Goal: Transaction & Acquisition: Purchase product/service

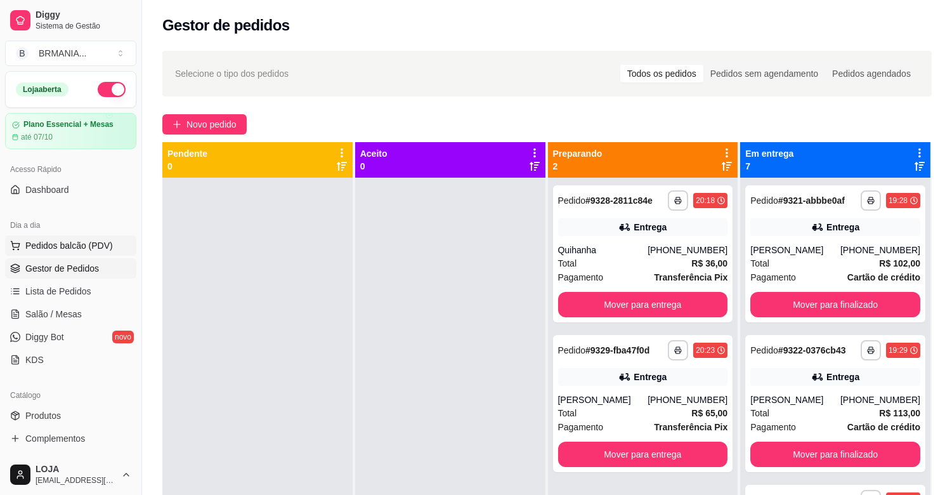
click at [99, 246] on span "Pedidos balcão (PDV)" at bounding box center [69, 245] width 88 height 13
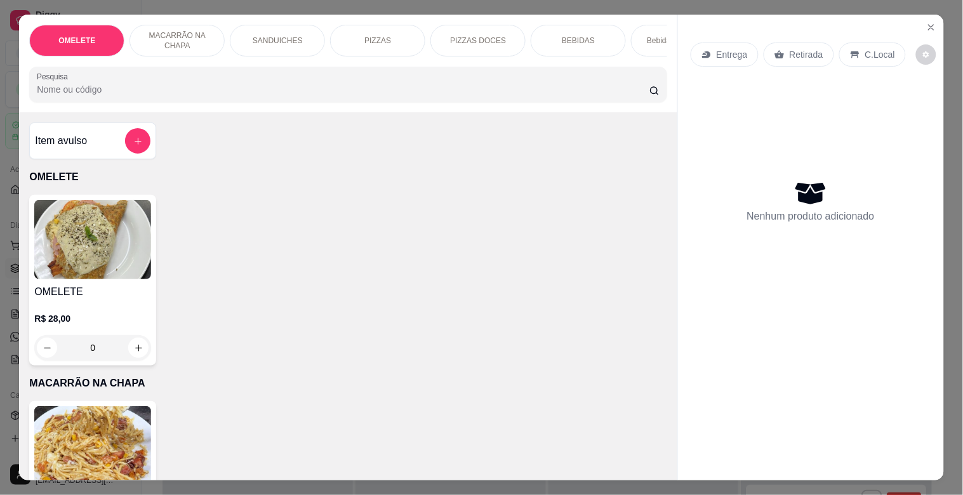
click at [254, 43] on div "SANDUICHES" at bounding box center [277, 41] width 95 height 32
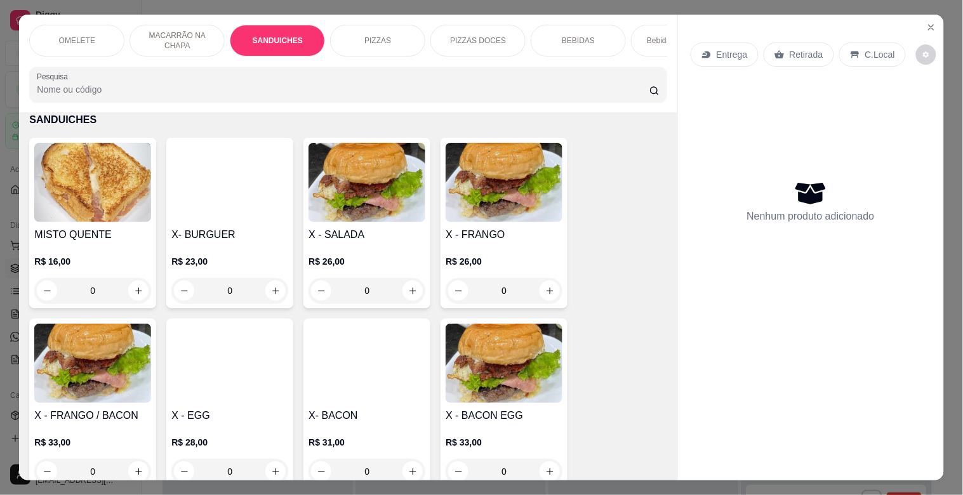
scroll to position [30, 0]
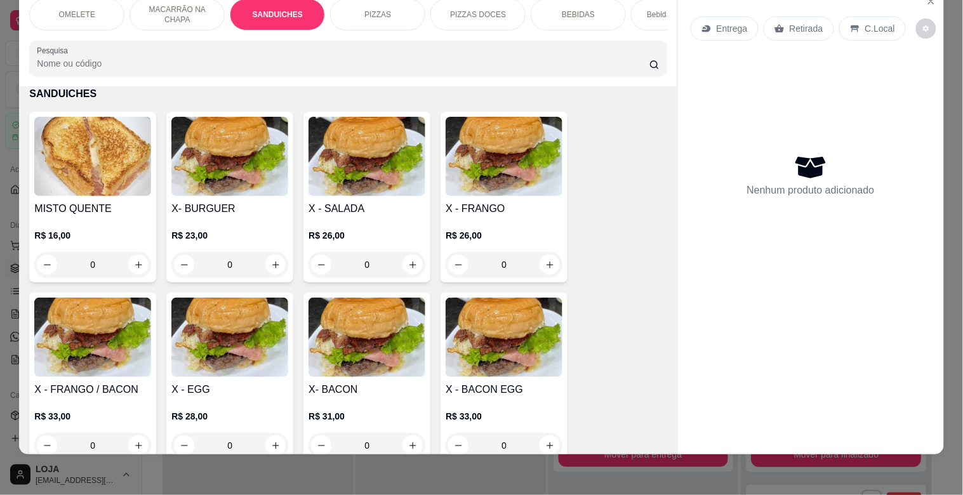
click at [372, 186] on img at bounding box center [366, 156] width 117 height 79
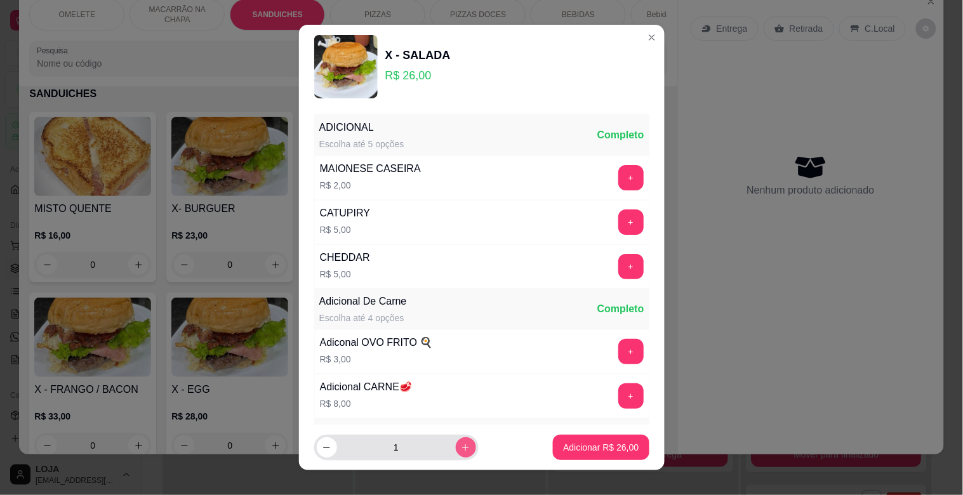
click at [459, 443] on button "increase-product-quantity" at bounding box center [466, 447] width 20 height 20
type input "2"
click at [592, 447] on p "Adicionar R$ 52,00" at bounding box center [601, 447] width 76 height 13
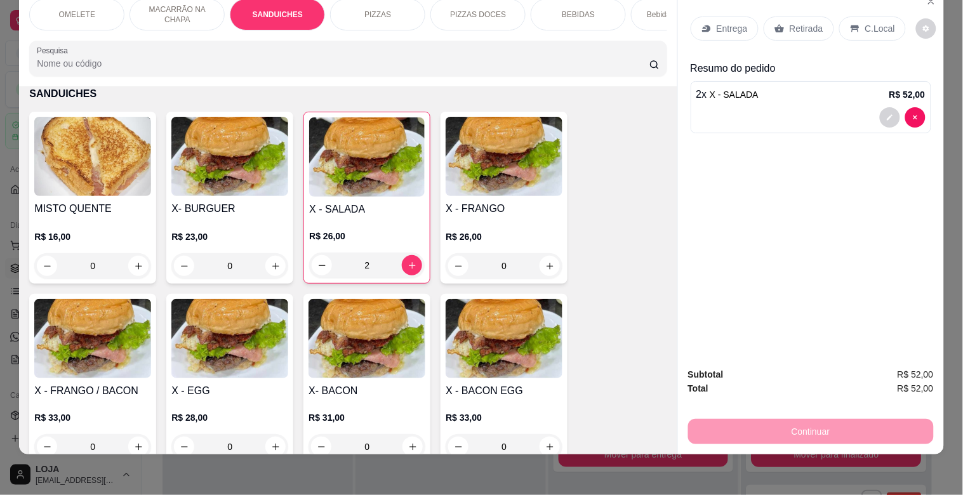
click at [921, 108] on div "2 x X - SALADA R$ 52,00" at bounding box center [810, 107] width 240 height 52
type input "0"
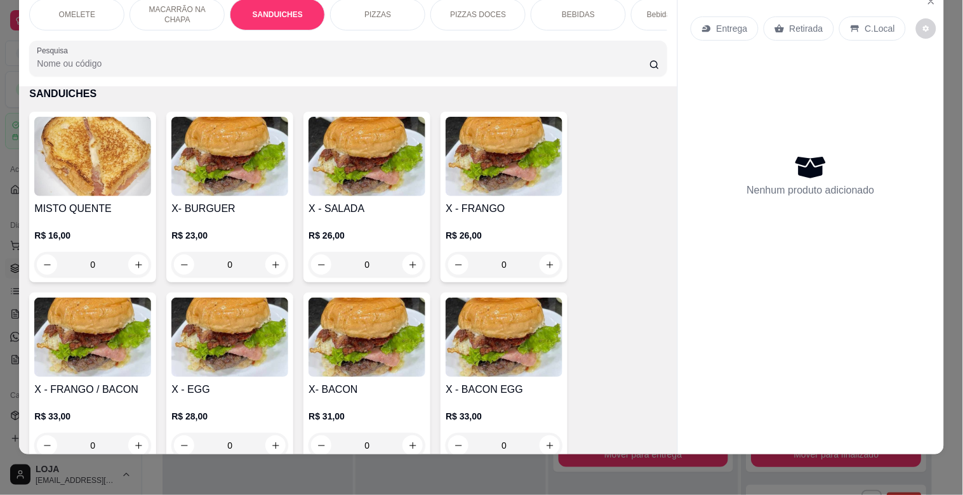
scroll to position [0, 0]
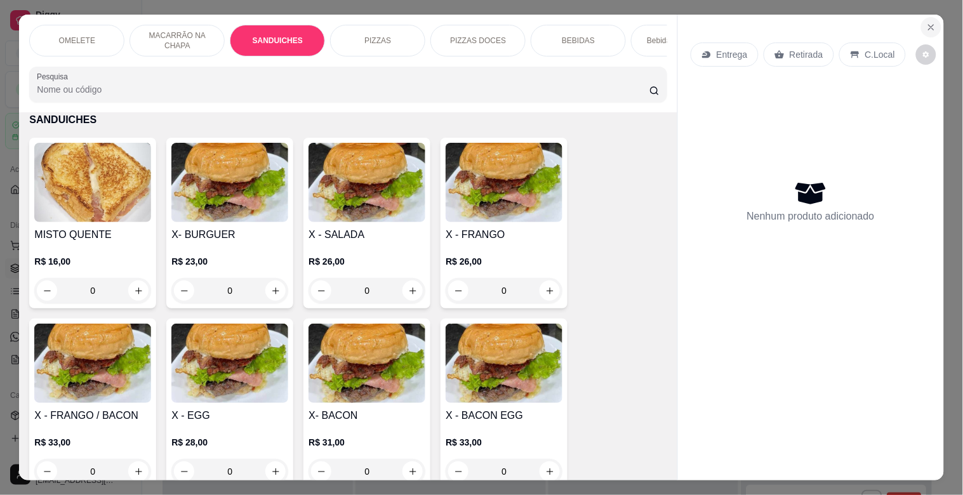
click at [930, 29] on button "Close" at bounding box center [931, 27] width 20 height 20
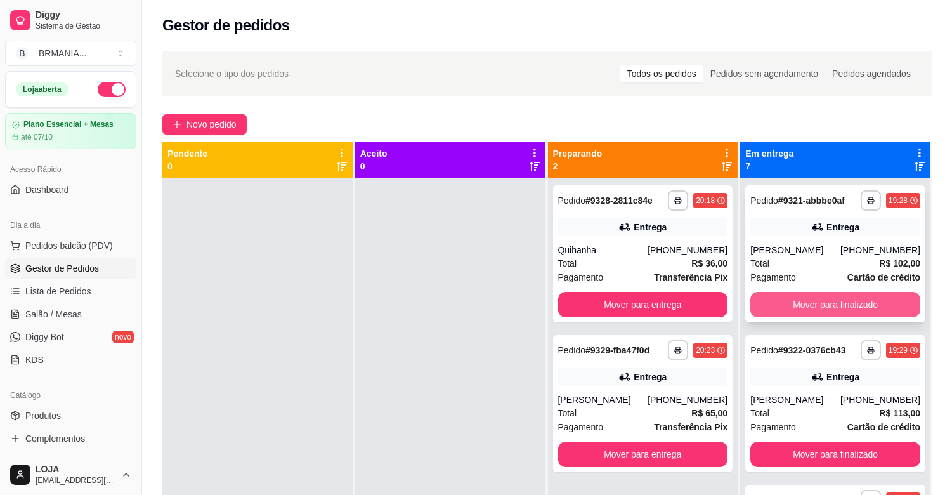
click at [854, 301] on button "Mover para finalizado" at bounding box center [836, 304] width 170 height 25
click at [853, 303] on button "Mover para finalizado" at bounding box center [835, 305] width 165 height 25
click at [853, 303] on button "Mover para finalizado" at bounding box center [836, 304] width 170 height 25
click at [854, 301] on button "Mover para finalizado" at bounding box center [836, 304] width 170 height 25
click at [854, 301] on button "Mover para finalizado" at bounding box center [835, 305] width 165 height 25
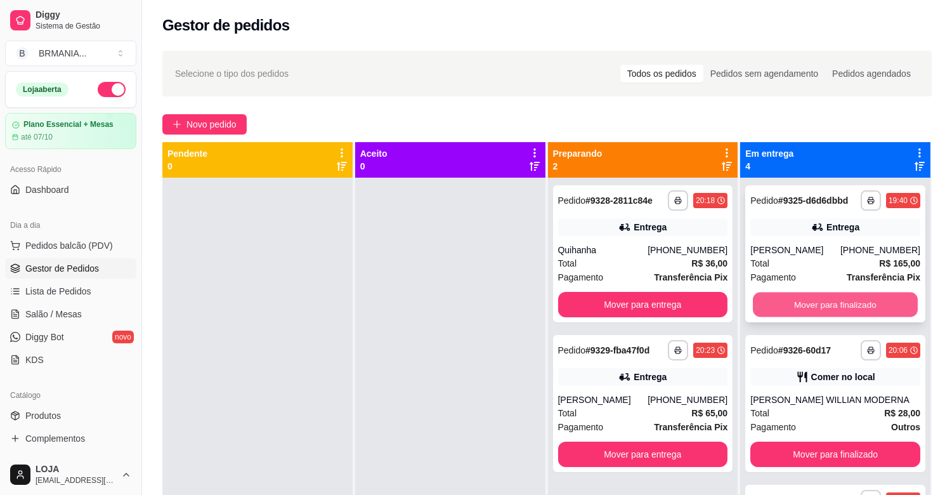
click at [855, 306] on button "Mover para finalizado" at bounding box center [835, 305] width 165 height 25
click at [855, 309] on button "Mover para finalizado" at bounding box center [836, 304] width 170 height 25
click at [857, 306] on button "Mover para finalizado" at bounding box center [835, 305] width 165 height 25
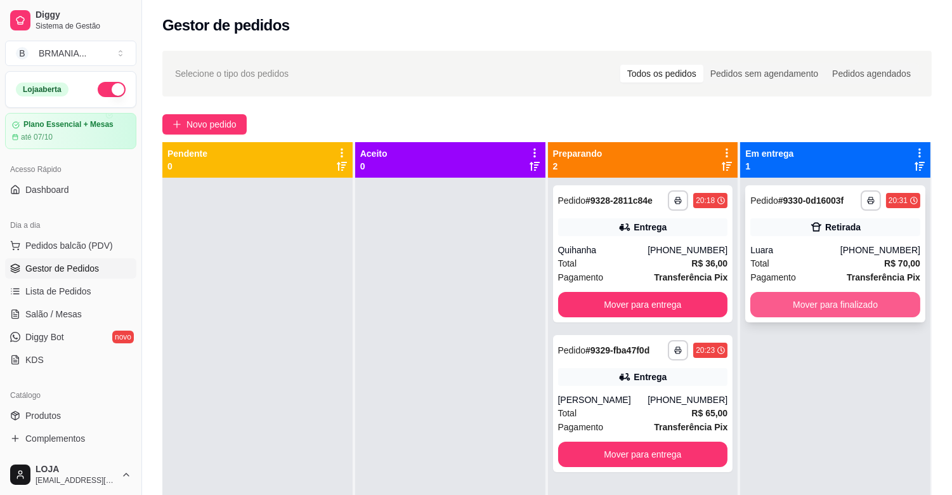
click at [851, 310] on button "Mover para finalizado" at bounding box center [836, 304] width 170 height 25
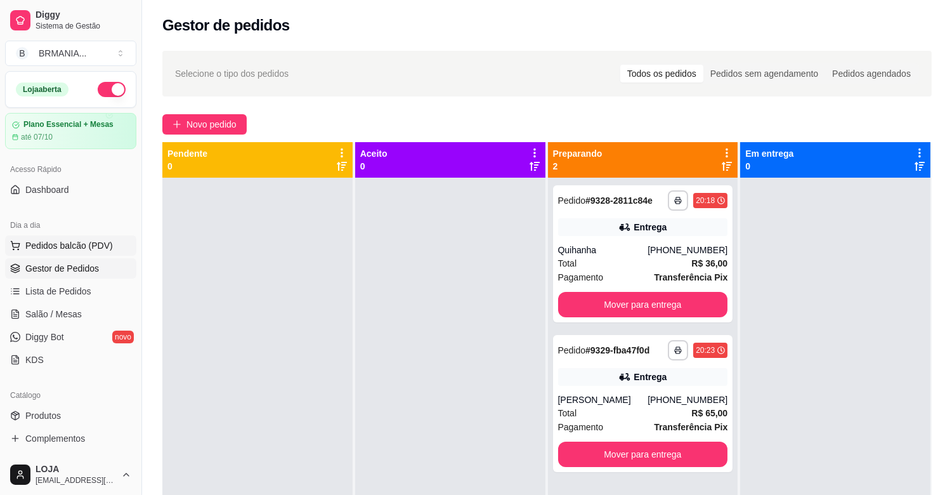
click at [62, 250] on span "Pedidos balcão (PDV)" at bounding box center [69, 245] width 88 height 13
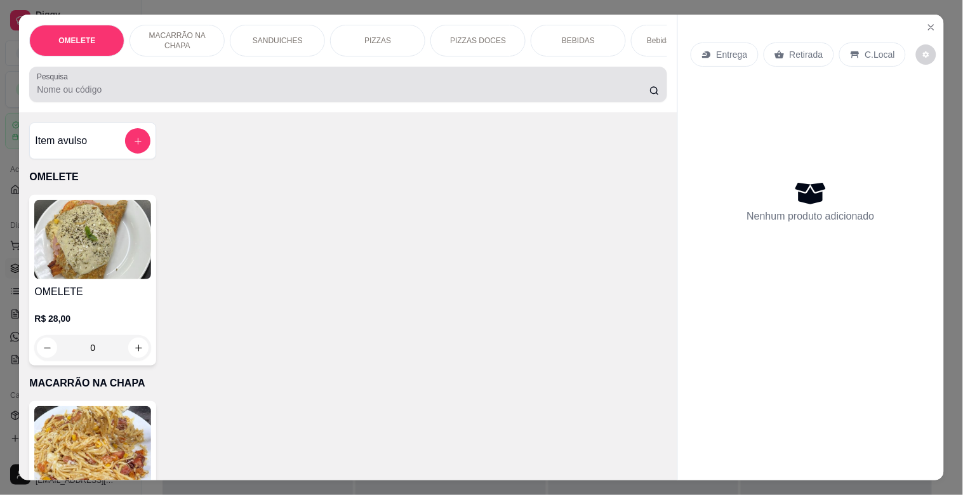
click at [159, 88] on input "Pesquisa" at bounding box center [343, 89] width 612 height 13
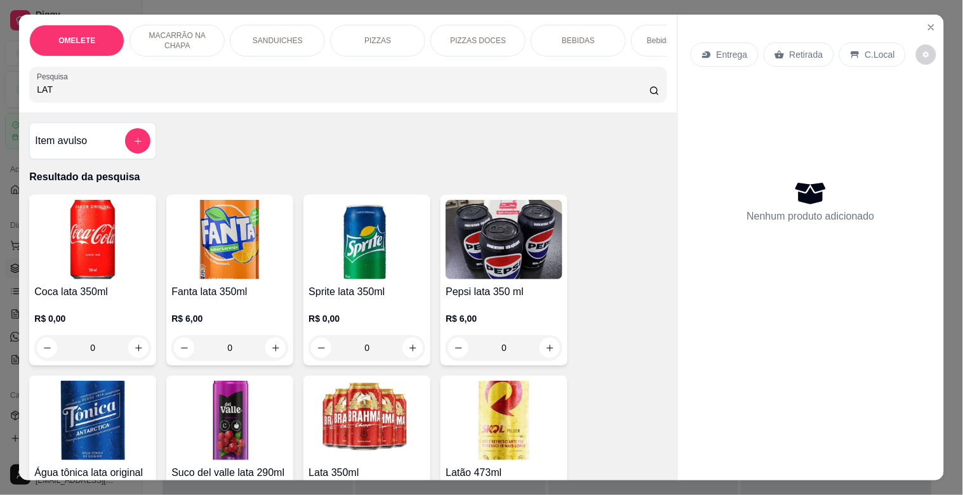
type input "LAT"
click at [510, 435] on img at bounding box center [503, 420] width 117 height 79
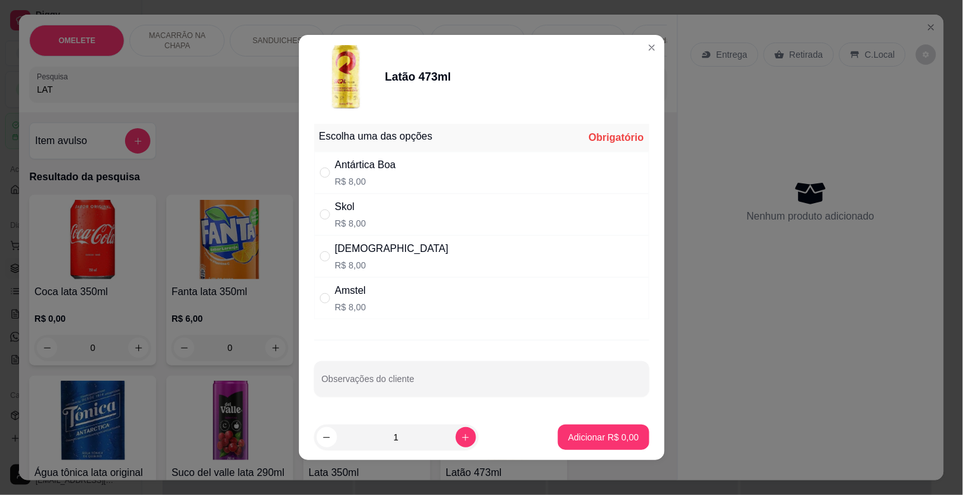
drag, startPoint x: 400, startPoint y: 206, endPoint x: 461, endPoint y: 410, distance: 212.6
click at [398, 206] on div "Skol R$ 8,00" at bounding box center [481, 215] width 335 height 42
radio input "true"
click at [456, 429] on button "increase-product-quantity" at bounding box center [466, 437] width 20 height 20
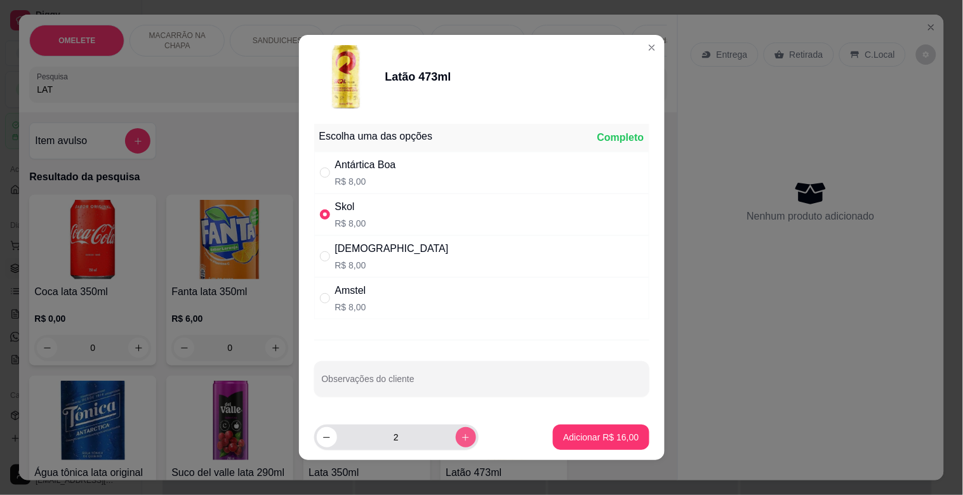
type input "3"
click at [589, 443] on p "Adicionar R$ 24,00" at bounding box center [601, 437] width 74 height 12
type input "3"
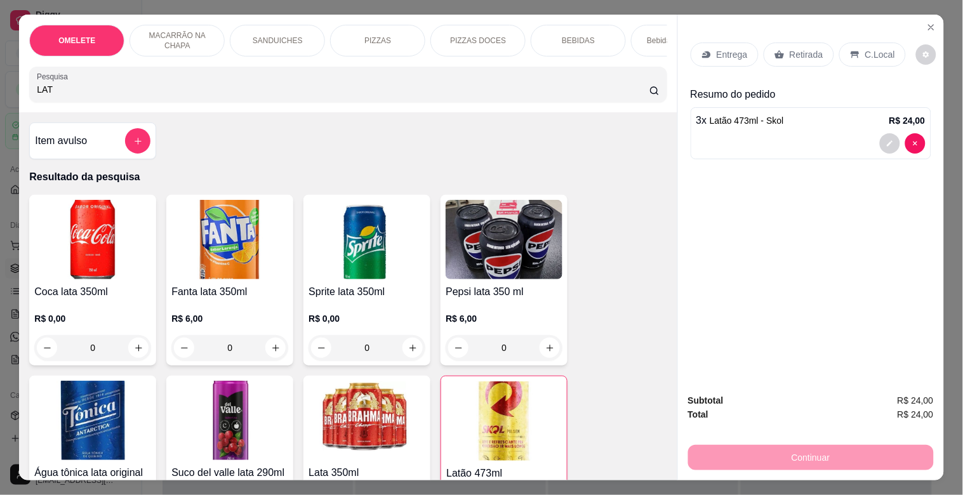
click at [296, 32] on div "SANDUICHES" at bounding box center [277, 41] width 95 height 32
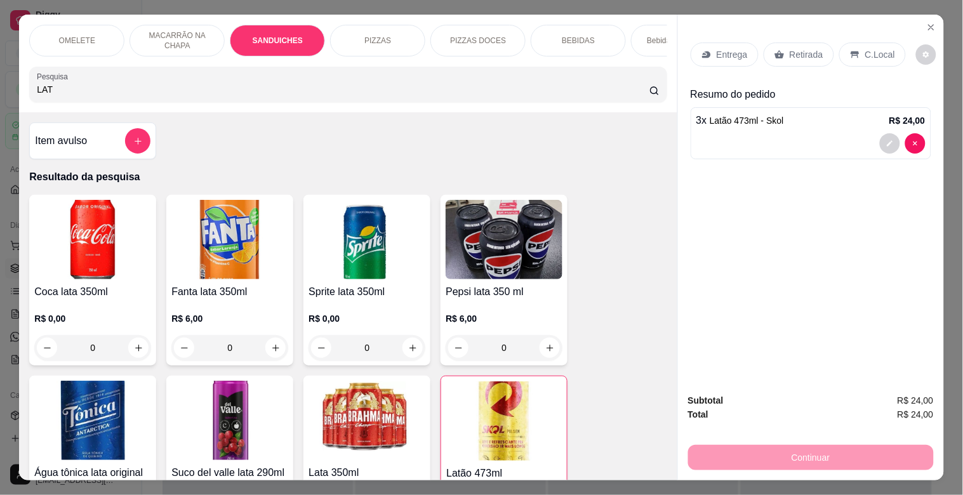
scroll to position [30, 0]
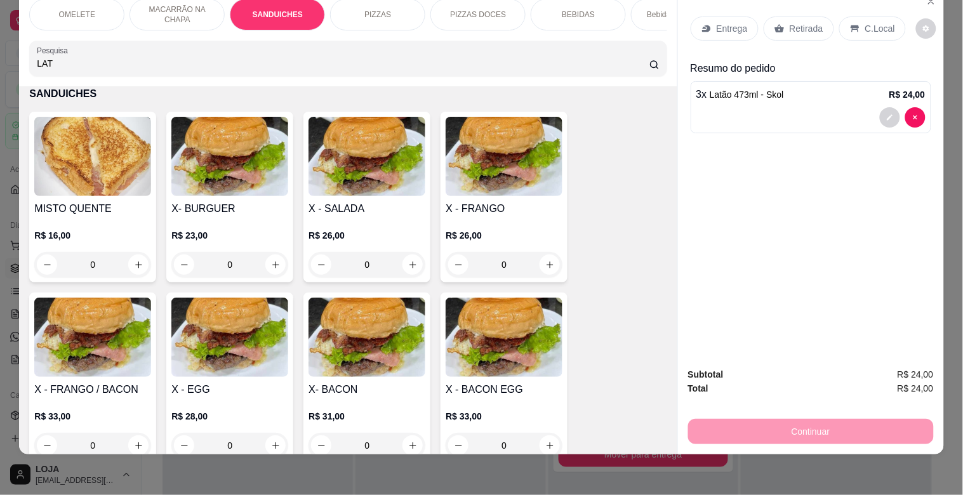
click at [337, 199] on div "X - SALADA R$ 26,00 0" at bounding box center [366, 197] width 127 height 171
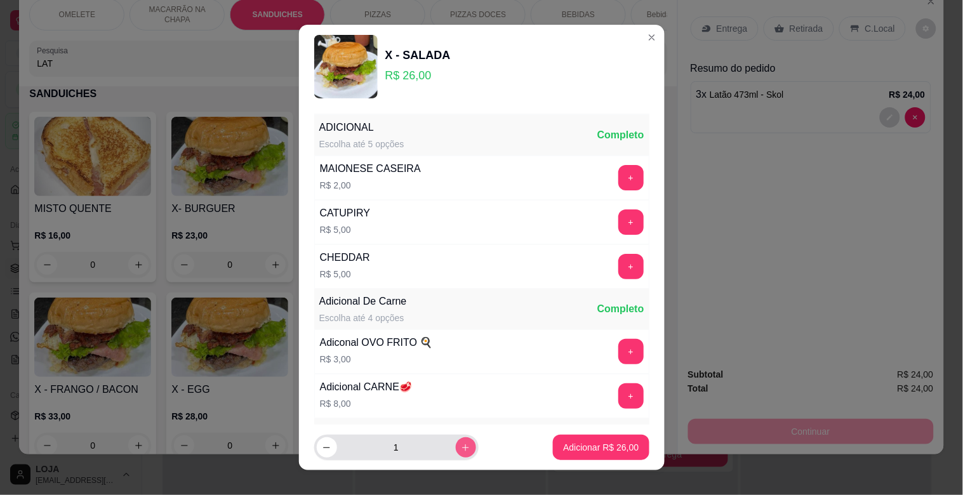
click at [456, 440] on button "increase-product-quantity" at bounding box center [466, 447] width 20 height 20
type input "2"
click at [617, 442] on p "Adicionar R$ 52,00" at bounding box center [601, 447] width 76 height 13
type input "2"
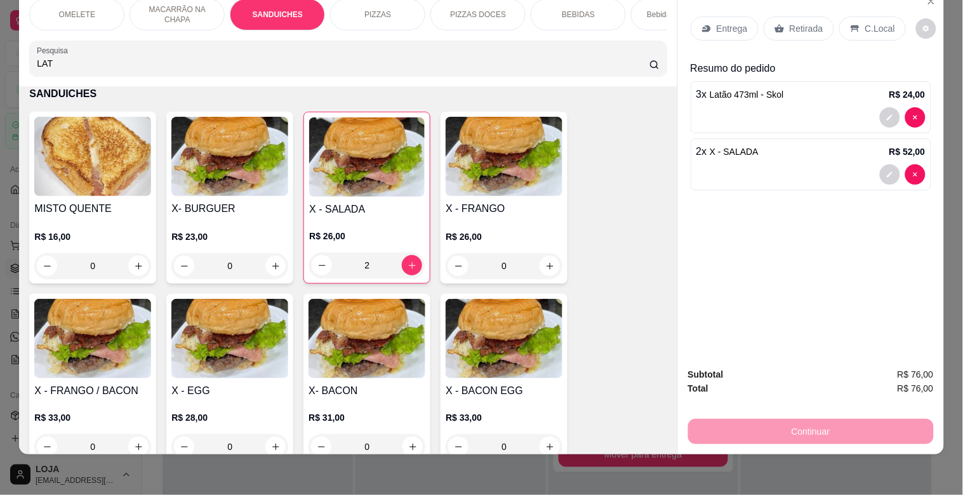
click at [798, 22] on p "Retirada" at bounding box center [806, 28] width 34 height 13
click at [850, 23] on icon at bounding box center [855, 28] width 10 height 10
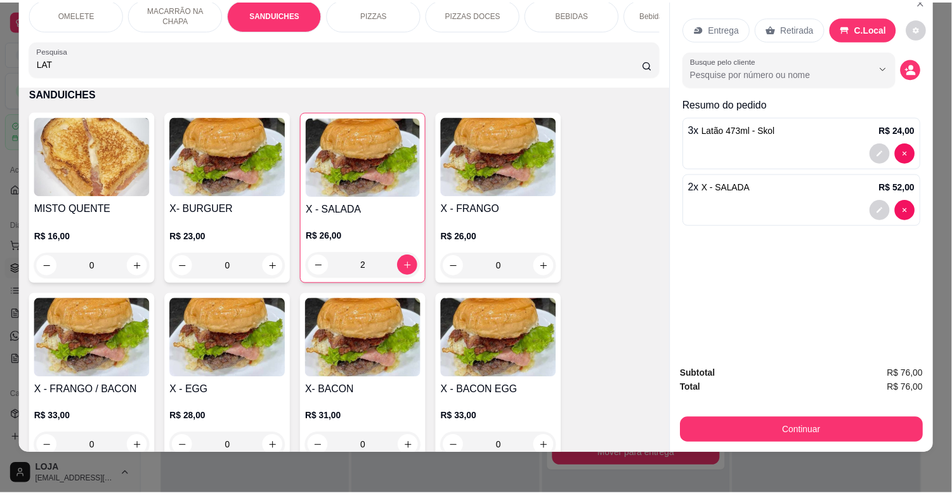
scroll to position [30, 0]
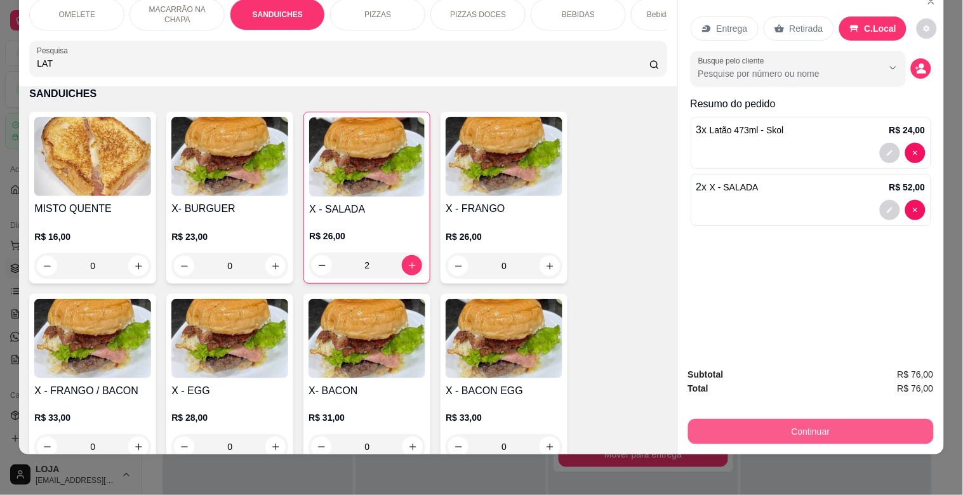
click at [807, 419] on button "Continuar" at bounding box center [811, 431] width 246 height 25
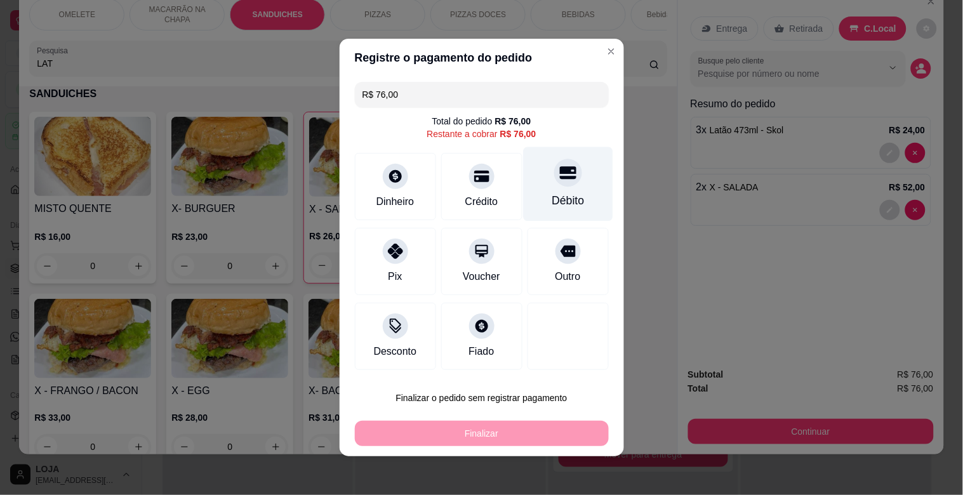
click at [551, 193] on div "Débito" at bounding box center [567, 200] width 32 height 16
type input "R$ 0,00"
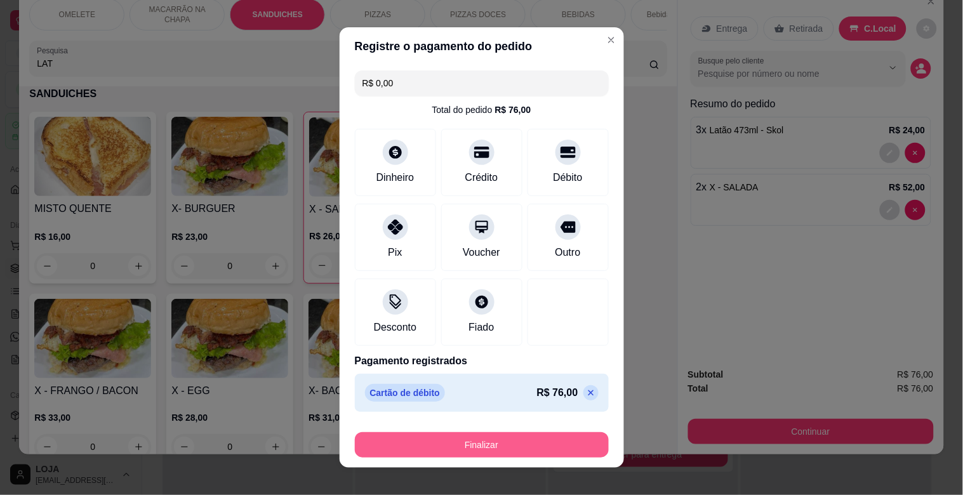
click at [478, 440] on button "Finalizar" at bounding box center [482, 444] width 254 height 25
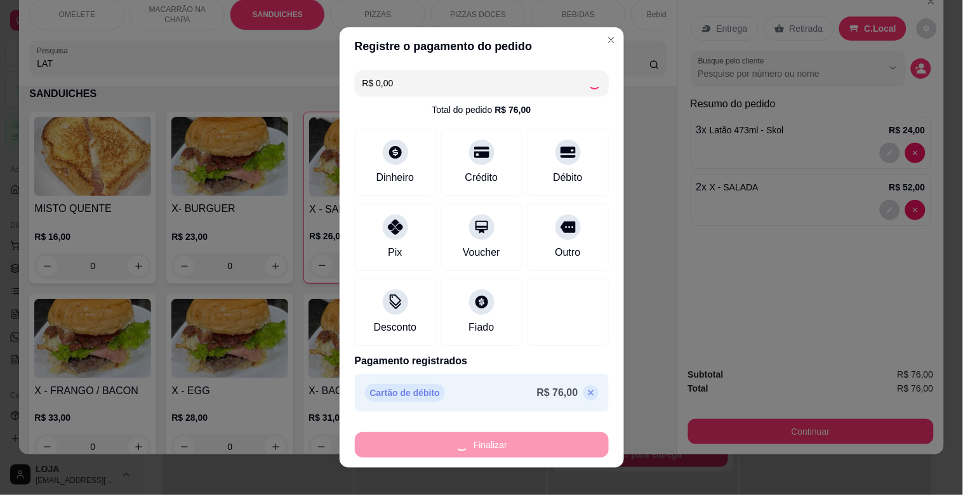
type input "0"
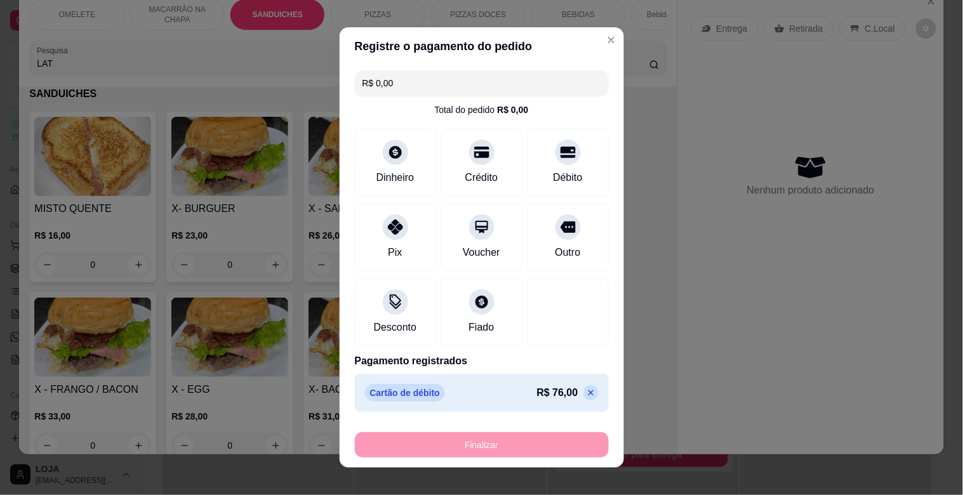
type input "-R$ 76,00"
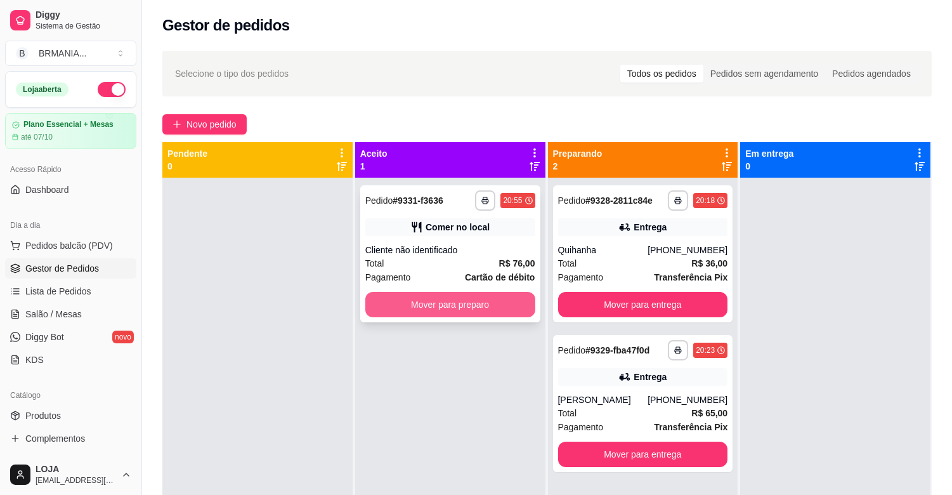
click at [440, 302] on button "Mover para preparo" at bounding box center [450, 304] width 170 height 25
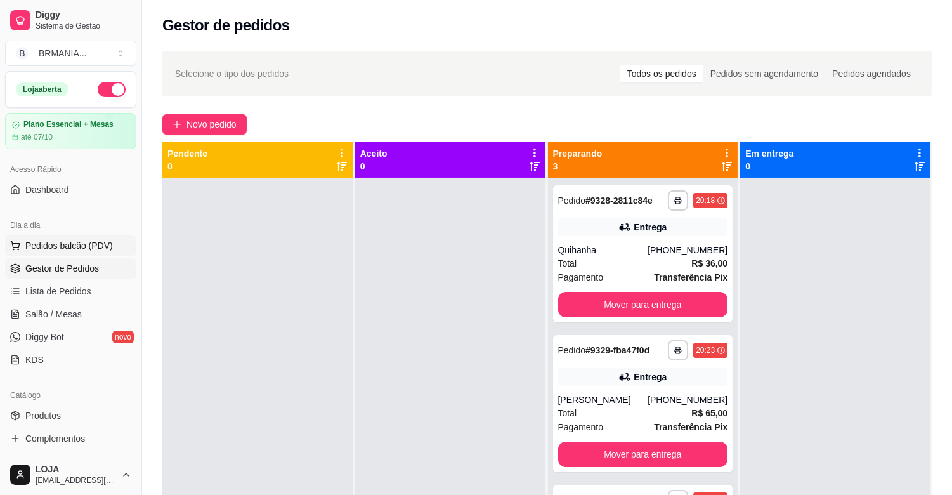
click at [82, 240] on span "Pedidos balcão (PDV)" at bounding box center [69, 245] width 88 height 13
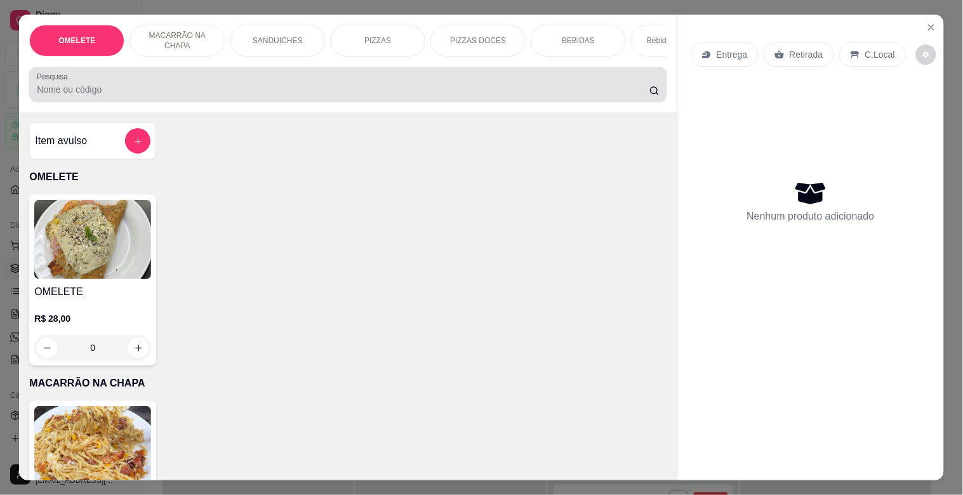
click at [206, 97] on div at bounding box center [348, 84] width 622 height 25
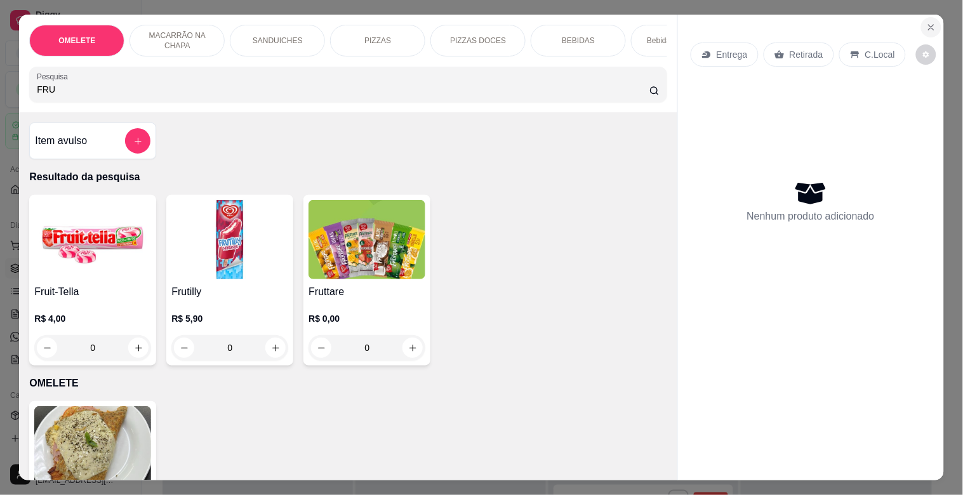
type input "FRU"
click at [933, 20] on button "Close" at bounding box center [931, 27] width 20 height 20
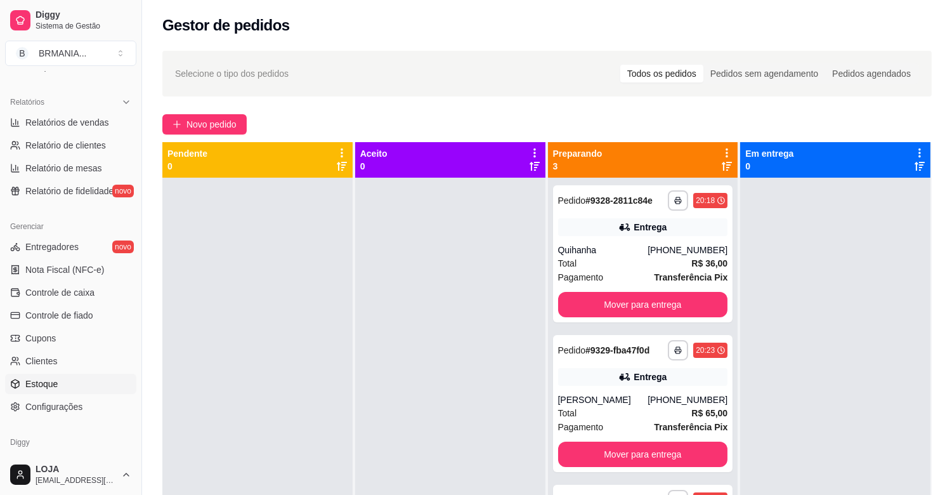
scroll to position [371, 0]
click at [25, 394] on link "Estoque" at bounding box center [70, 385] width 131 height 20
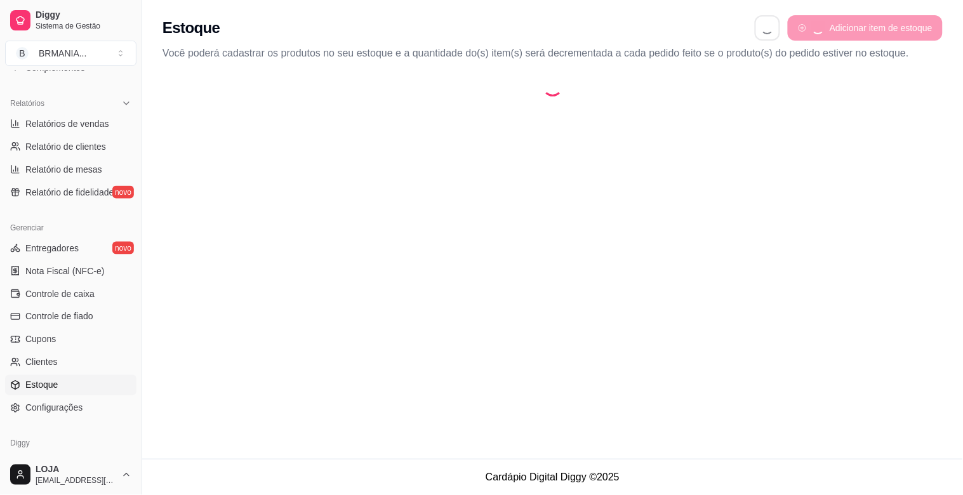
select select "QUANTITY_ORDER"
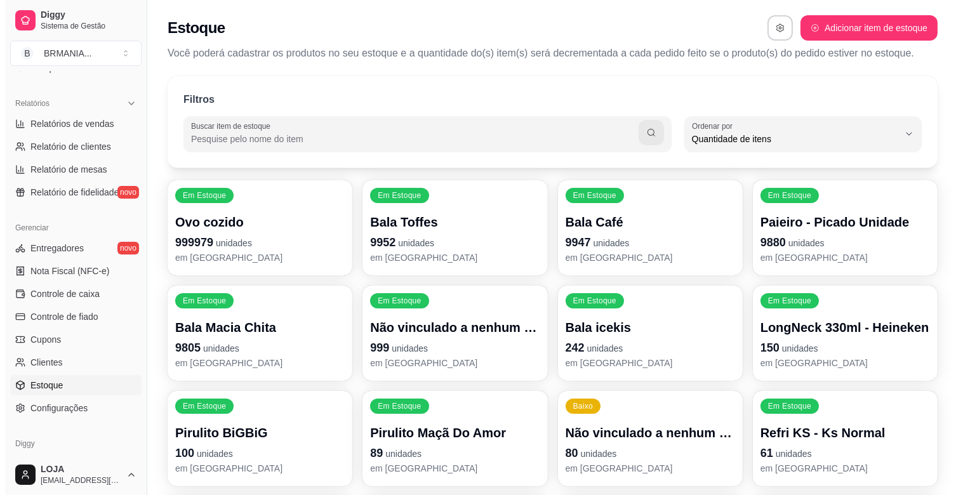
scroll to position [11, 0]
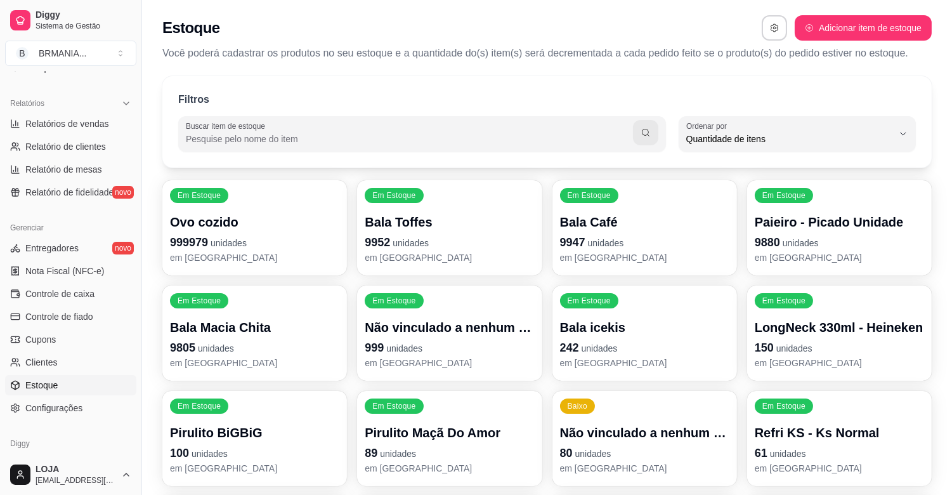
click at [261, 137] on input "Buscar item de estoque" at bounding box center [409, 139] width 447 height 13
type input "FRUIT"
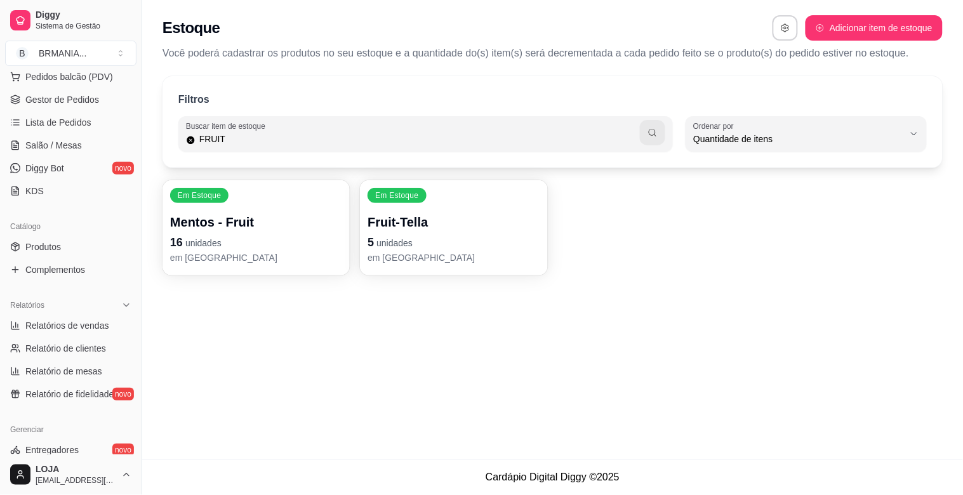
scroll to position [0, 0]
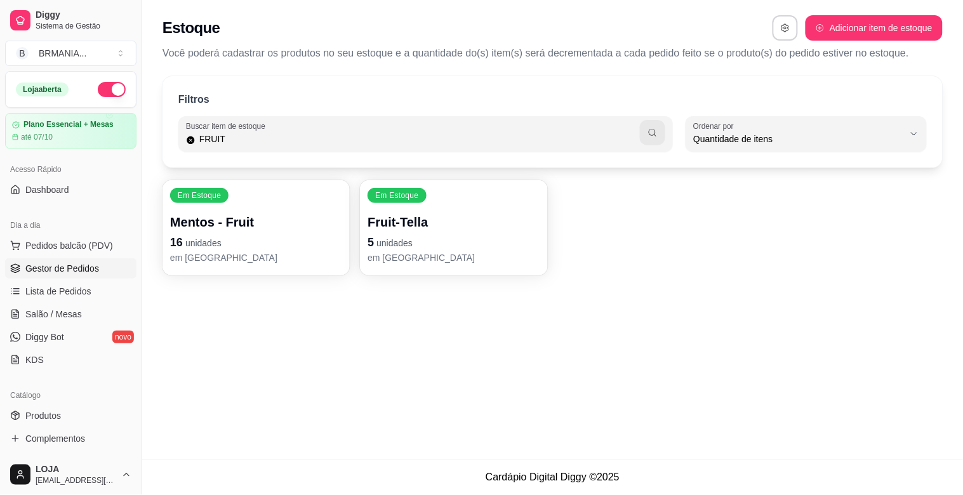
click at [60, 261] on link "Gestor de Pedidos" at bounding box center [70, 268] width 131 height 20
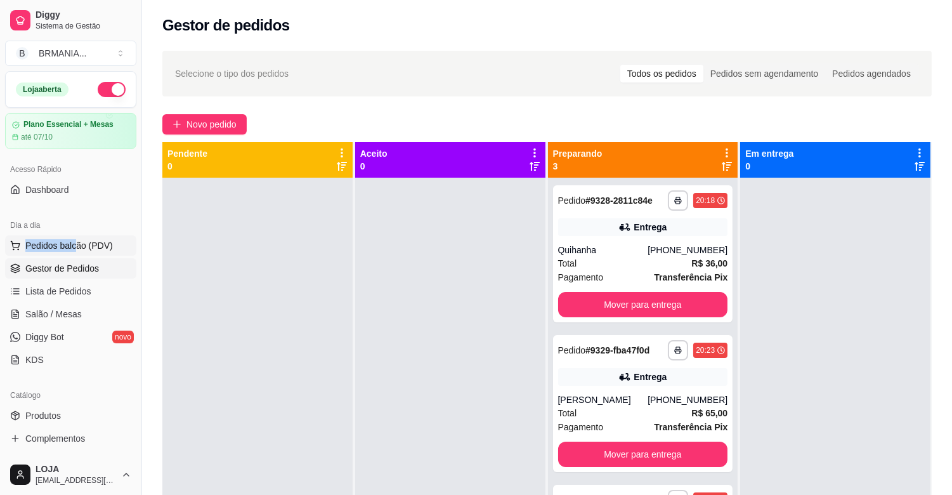
click at [74, 237] on div "Dia a dia Pedidos balcão (PDV) Gestor de Pedidos Lista de Pedidos Salão / Mesas…" at bounding box center [71, 292] width 142 height 165
click at [77, 244] on span "Pedidos balcão (PDV)" at bounding box center [69, 245] width 88 height 13
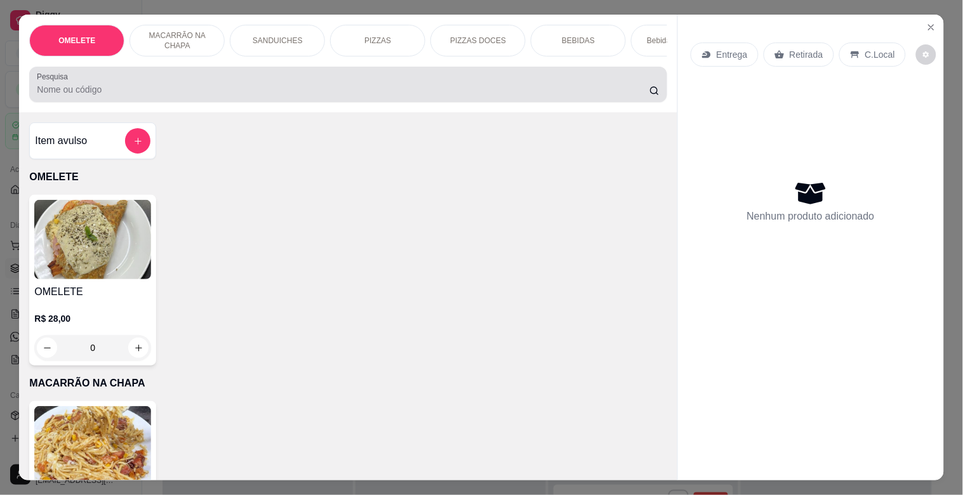
click at [207, 87] on div at bounding box center [348, 84] width 622 height 25
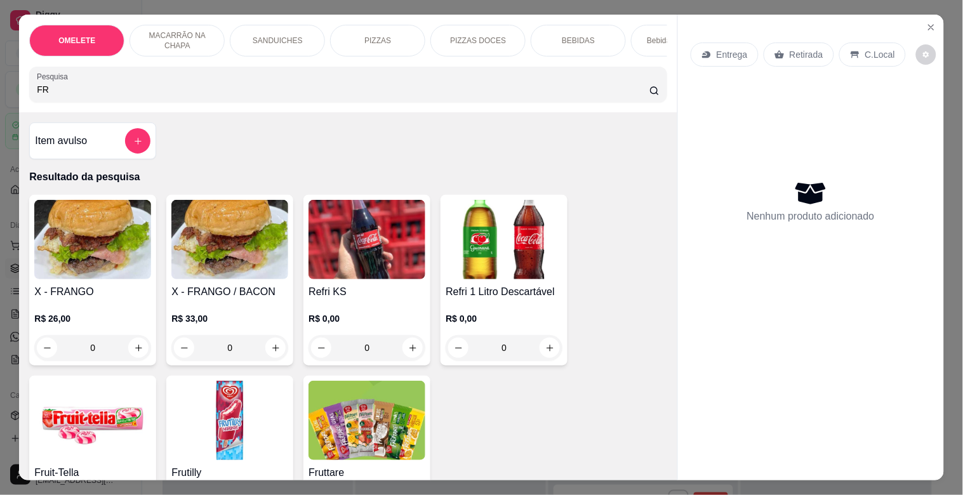
type input "FR"
click at [64, 442] on img at bounding box center [92, 420] width 117 height 79
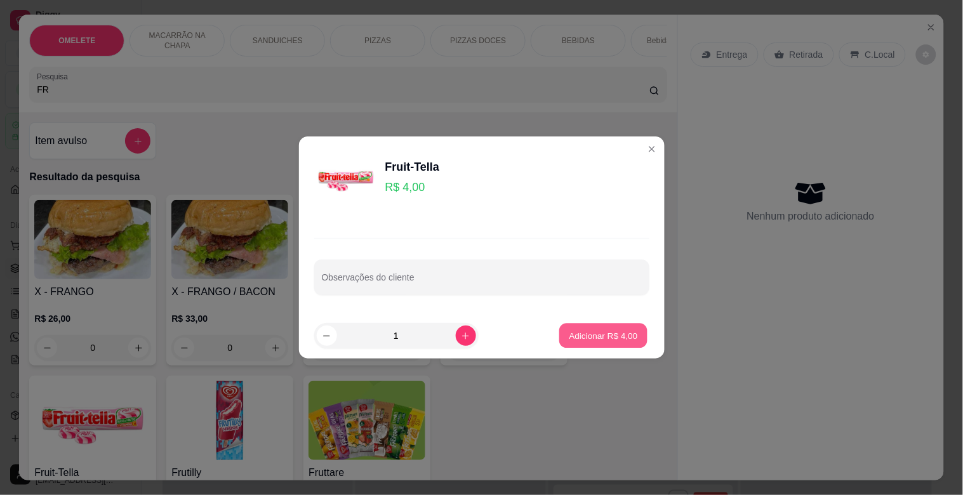
click at [582, 331] on p "Adicionar R$ 4,00" at bounding box center [603, 335] width 69 height 12
type input "1"
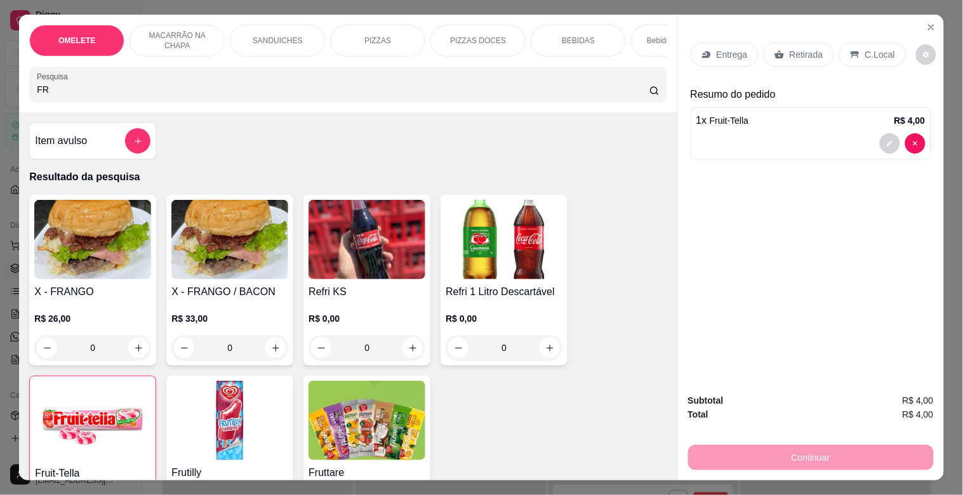
click at [801, 48] on p "Retirada" at bounding box center [806, 54] width 34 height 13
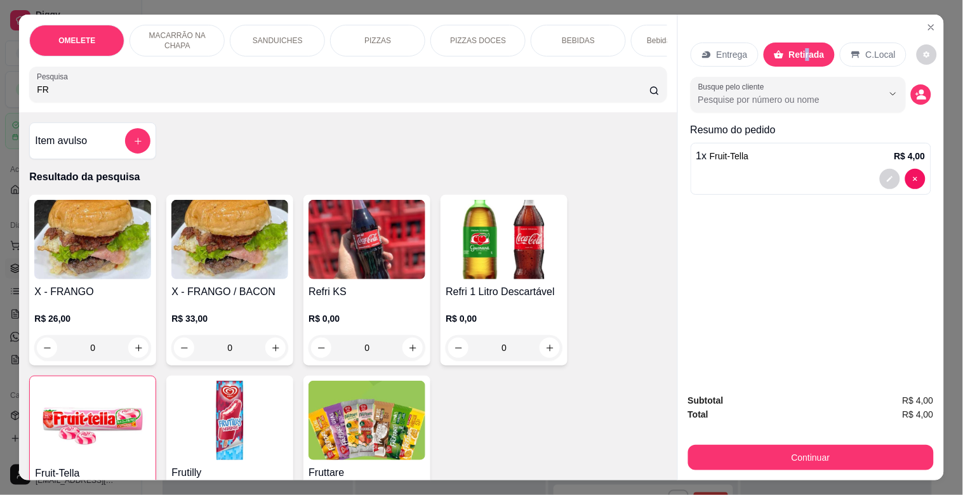
click at [841, 448] on button "Continuar" at bounding box center [811, 457] width 246 height 25
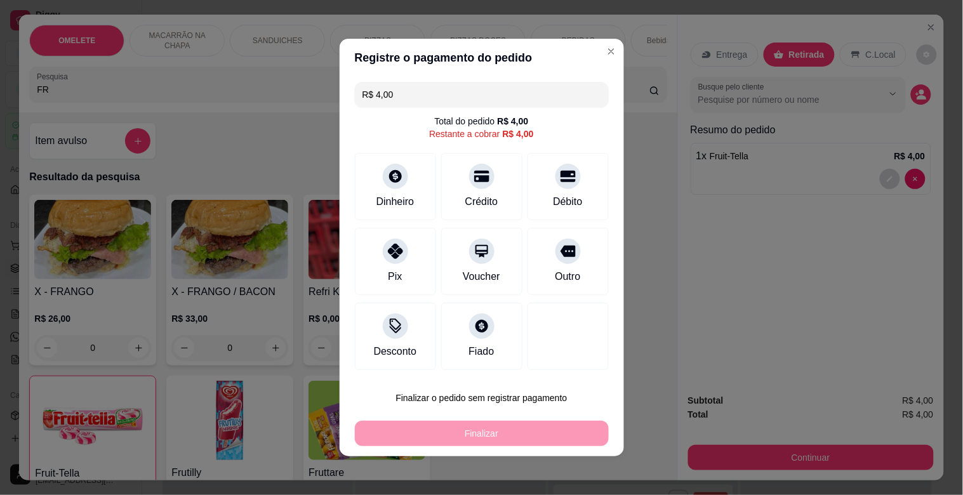
drag, startPoint x: 397, startPoint y: 272, endPoint x: 442, endPoint y: 352, distance: 91.5
click at [398, 271] on div "Pix" at bounding box center [395, 261] width 81 height 67
type input "R$ 0,00"
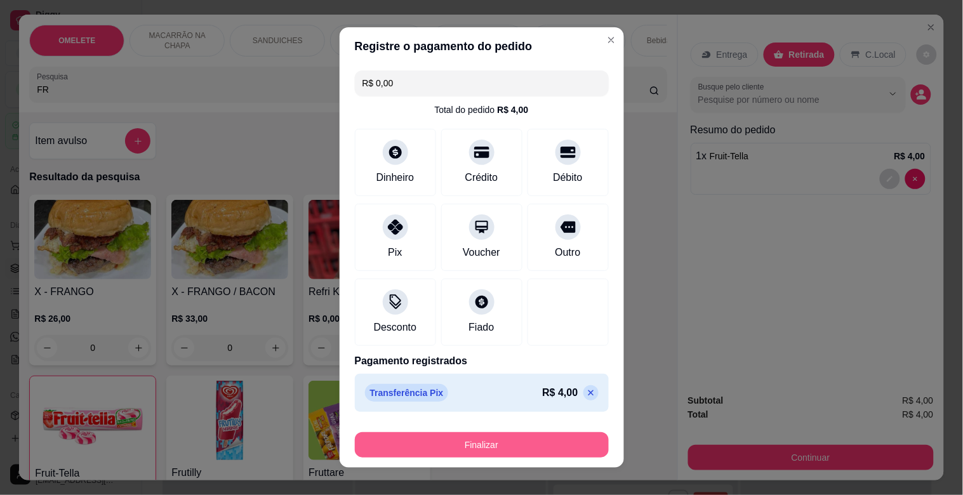
click at [451, 435] on button "Finalizar" at bounding box center [482, 444] width 254 height 25
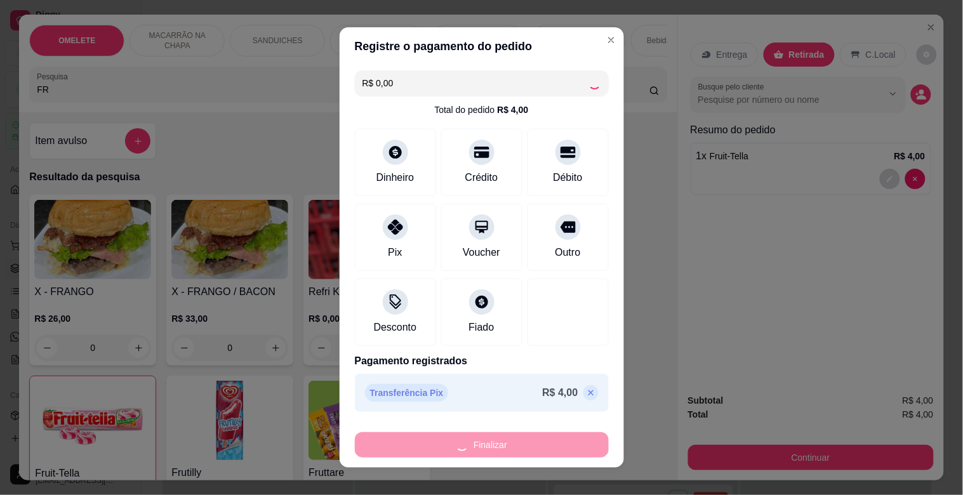
type input "0"
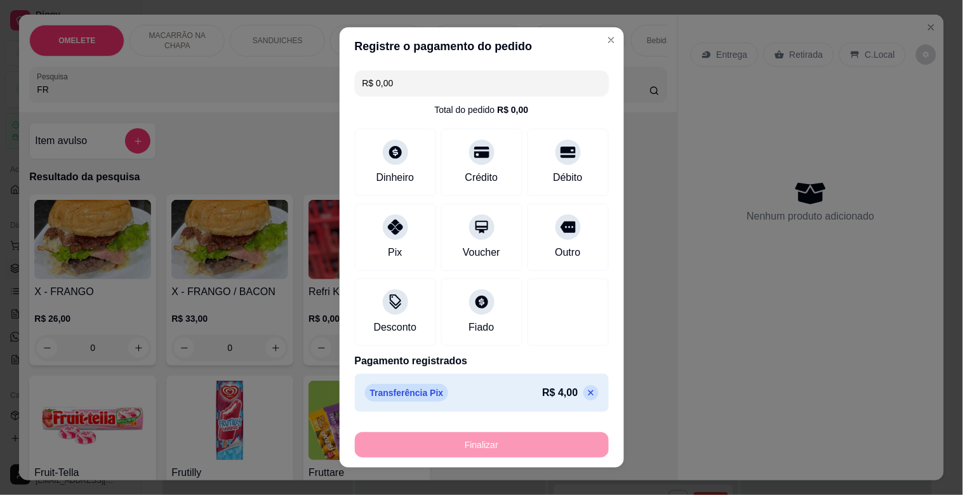
type input "-R$ 4,00"
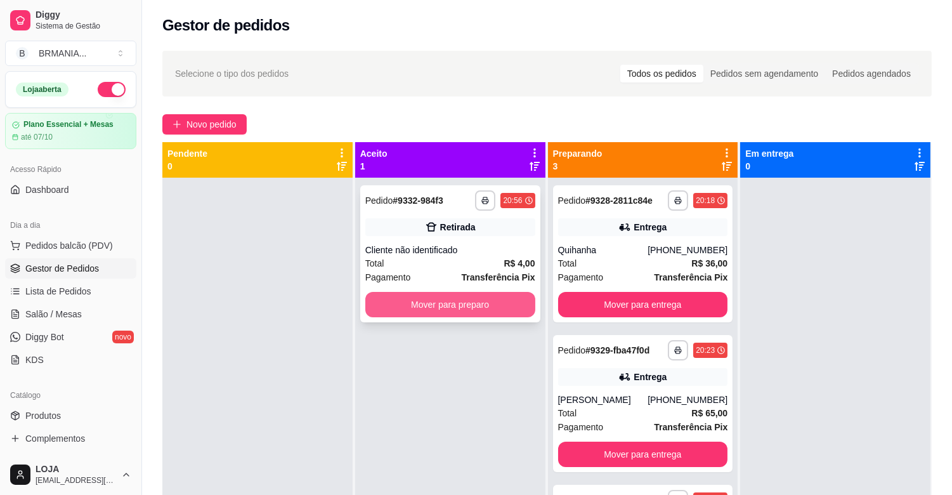
click at [430, 306] on button "Mover para preparo" at bounding box center [450, 304] width 170 height 25
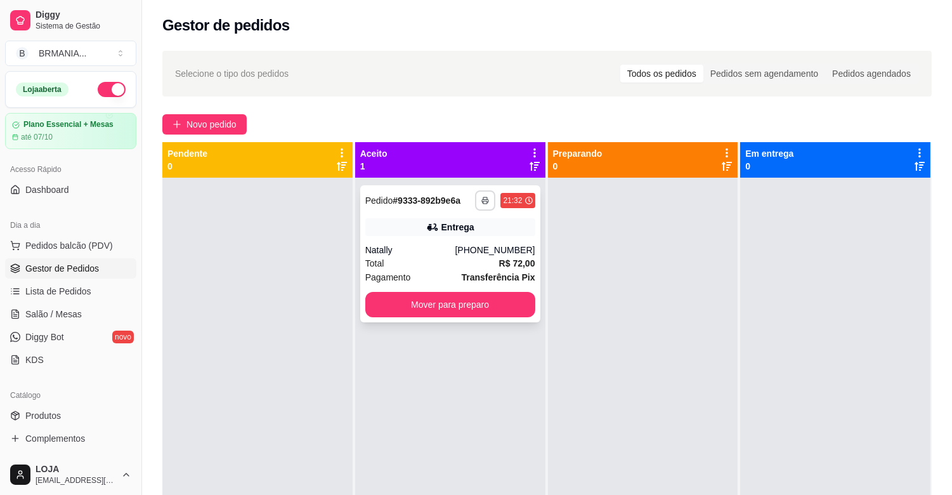
click at [482, 197] on icon "button" at bounding box center [486, 201] width 8 height 8
click at [465, 244] on button "IMPRESSORA" at bounding box center [448, 245] width 89 height 20
click at [463, 311] on button "Mover para preparo" at bounding box center [450, 304] width 170 height 25
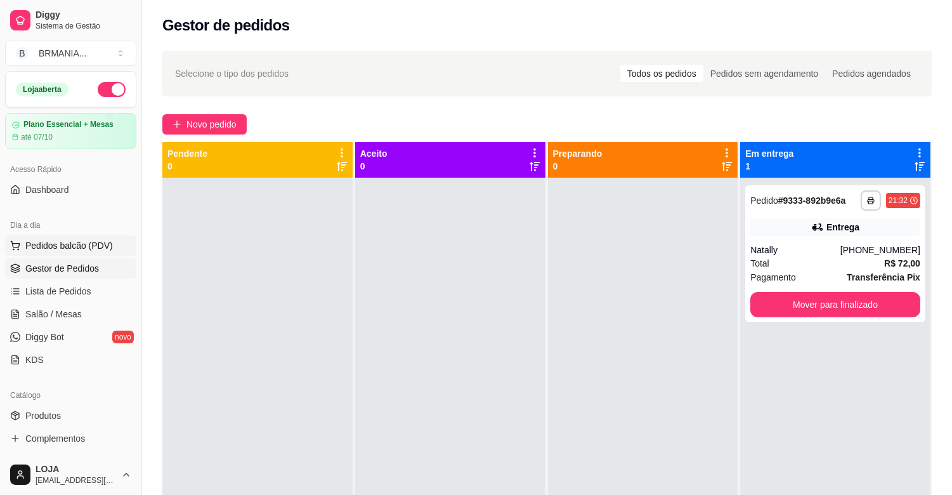
click at [100, 246] on span "Pedidos balcão (PDV)" at bounding box center [69, 245] width 88 height 13
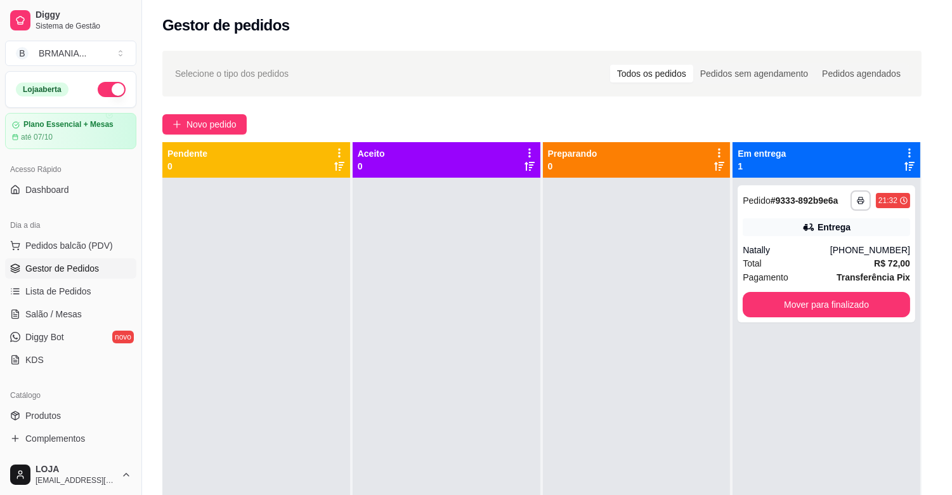
click at [324, 259] on div "OMELETE R$ 28,00 0" at bounding box center [343, 280] width 628 height 171
click at [92, 246] on img at bounding box center [92, 239] width 117 height 79
click at [96, 243] on img at bounding box center [92, 239] width 117 height 79
click at [287, 36] on p "SANDUICHES" at bounding box center [278, 41] width 50 height 10
click at [286, 36] on div "OMELETE MACARRÃO NA CHAPA SANDUICHES PIZZAS PIZZAS DOCES BEBIDAS Bebidas Alcoól…" at bounding box center [343, 64] width 648 height 98
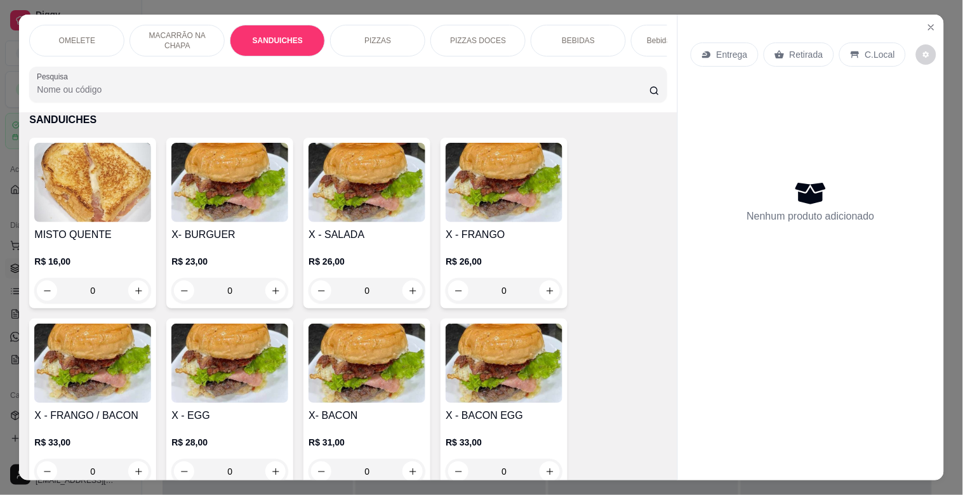
scroll to position [30, 0]
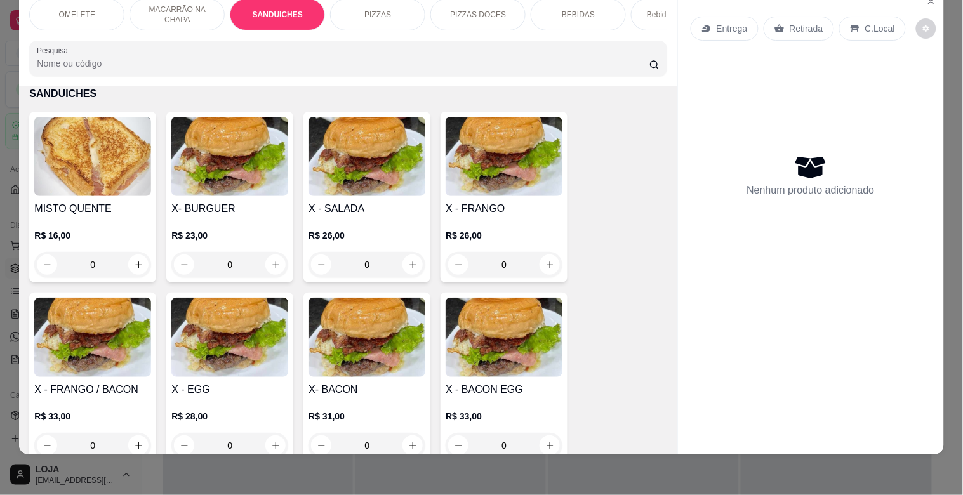
click at [272, 188] on img at bounding box center [229, 156] width 117 height 79
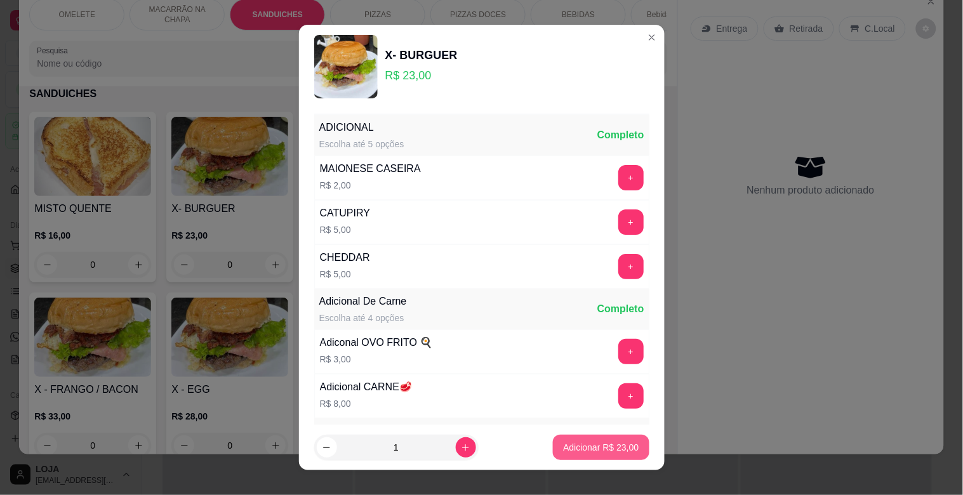
click at [561, 438] on button "Adicionar R$ 23,00" at bounding box center [601, 447] width 96 height 25
type input "1"
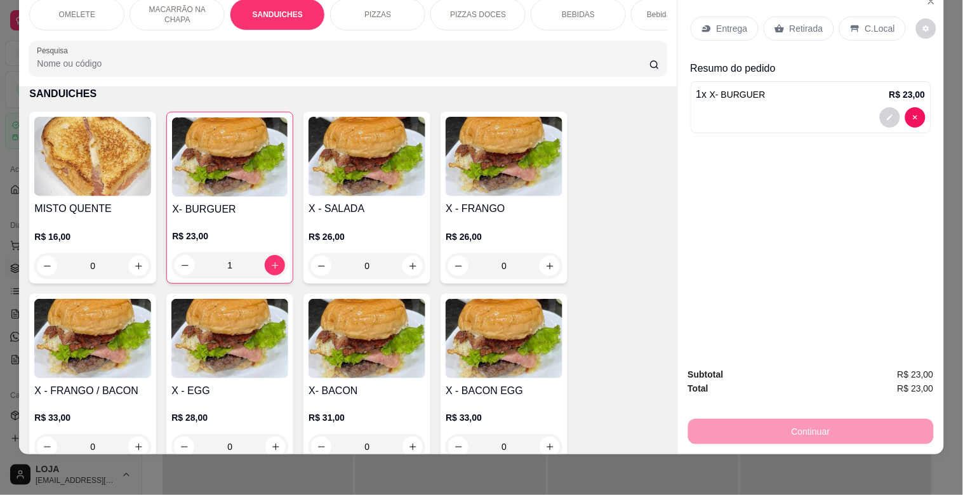
click at [853, 16] on div "C.Local" at bounding box center [872, 28] width 67 height 24
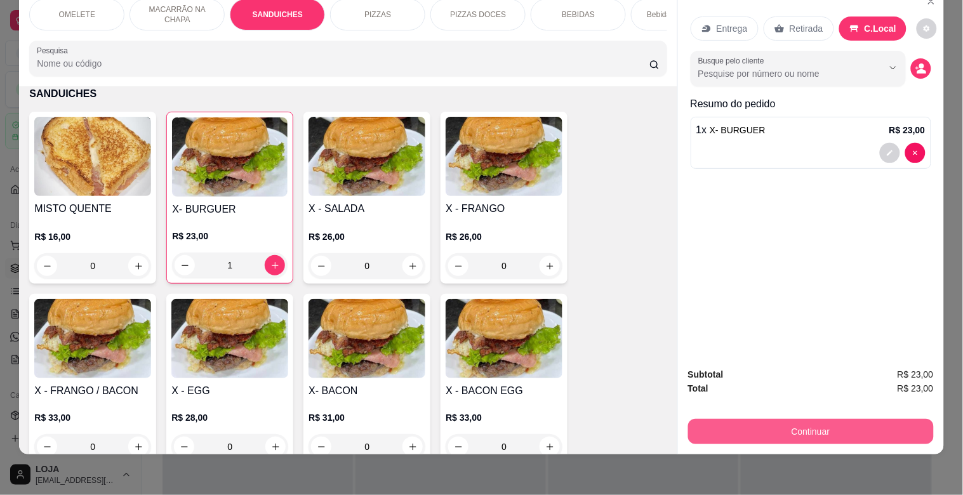
click at [777, 419] on button "Continuar" at bounding box center [811, 431] width 246 height 25
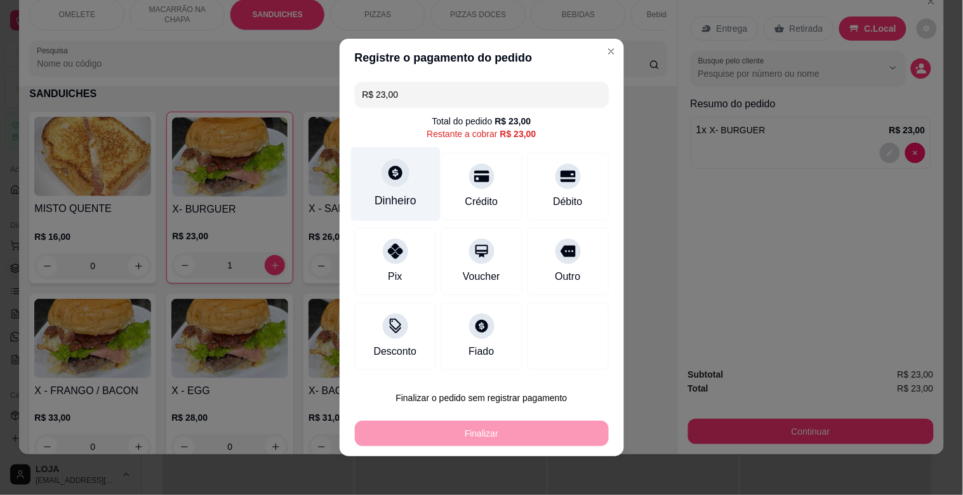
click at [388, 187] on div "Dinheiro" at bounding box center [394, 184] width 89 height 74
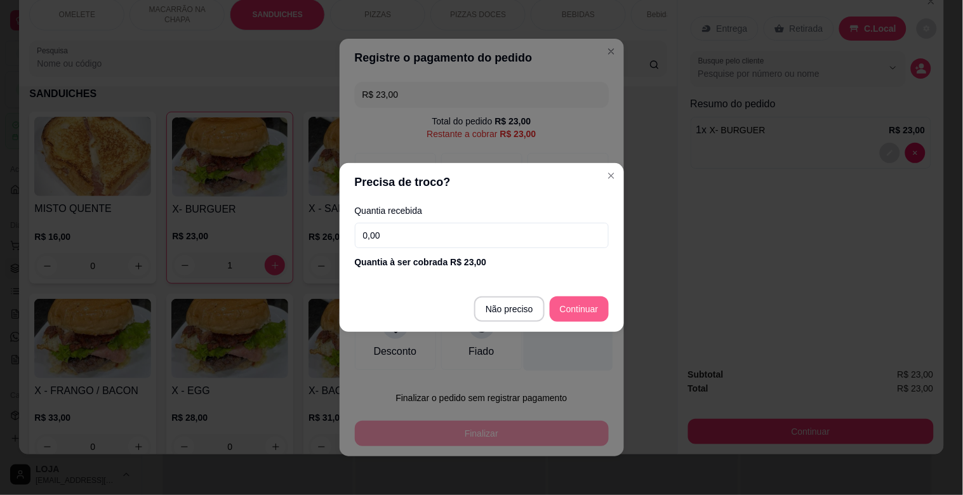
type input "R$ 0,00"
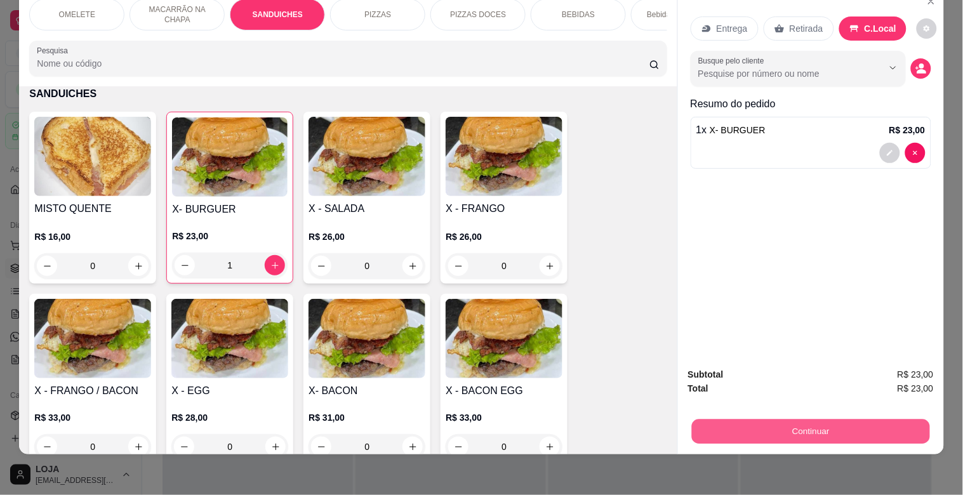
click at [798, 427] on button "Continuar" at bounding box center [810, 431] width 238 height 25
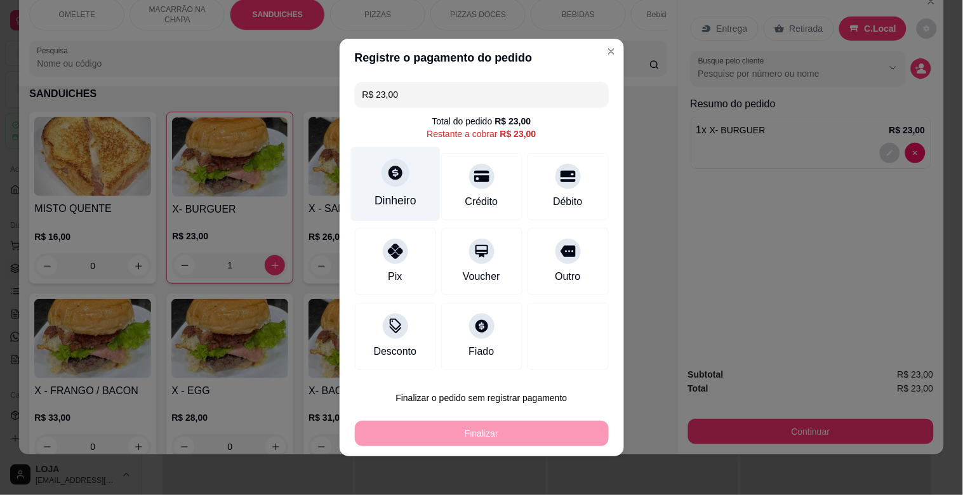
click at [401, 199] on div "Dinheiro" at bounding box center [395, 200] width 42 height 16
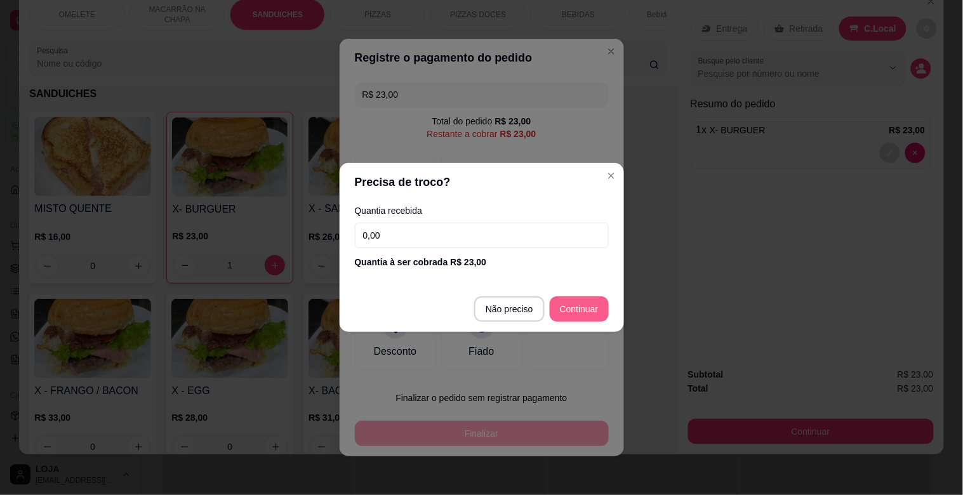
type input "R$ 0,00"
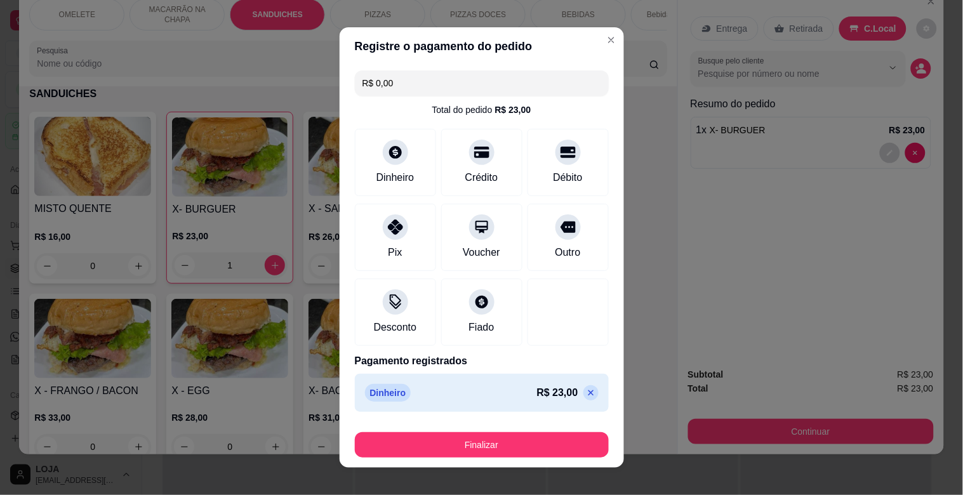
click at [484, 460] on footer "Finalizar" at bounding box center [481, 442] width 284 height 51
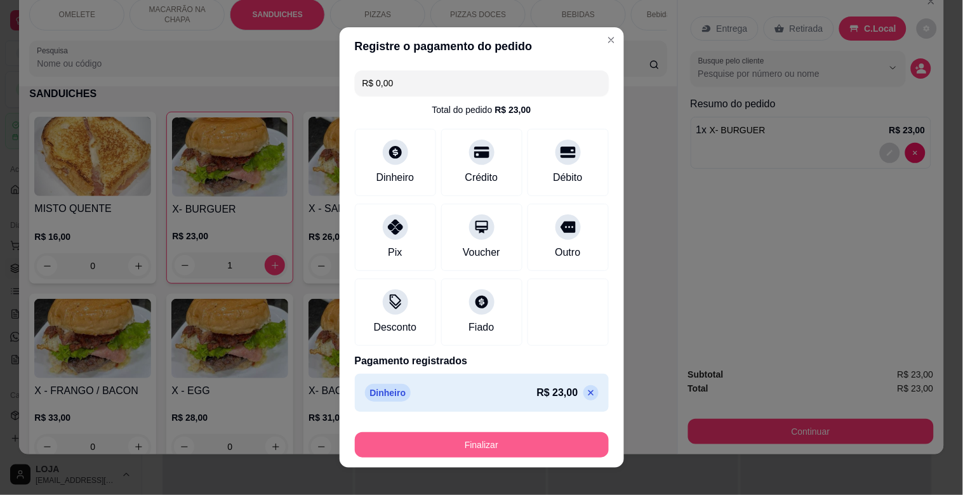
click at [496, 448] on button "Finalizar" at bounding box center [482, 444] width 254 height 25
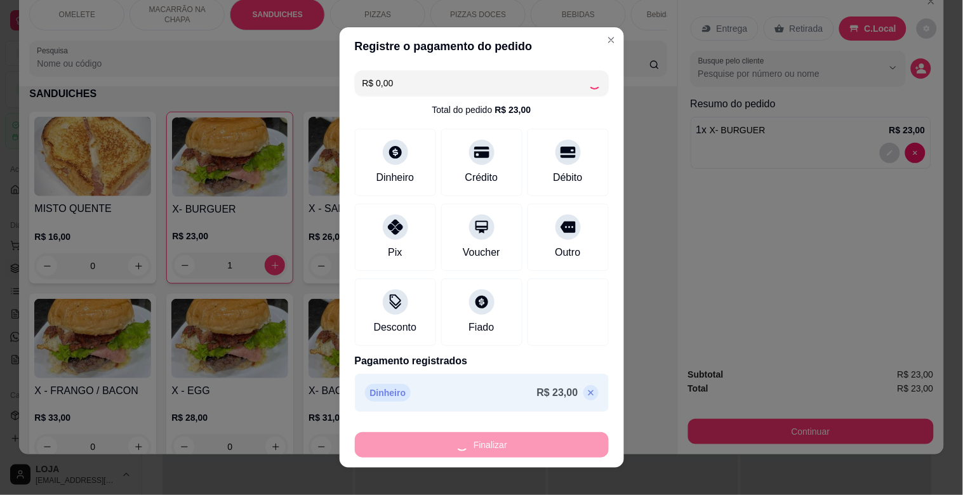
type input "0"
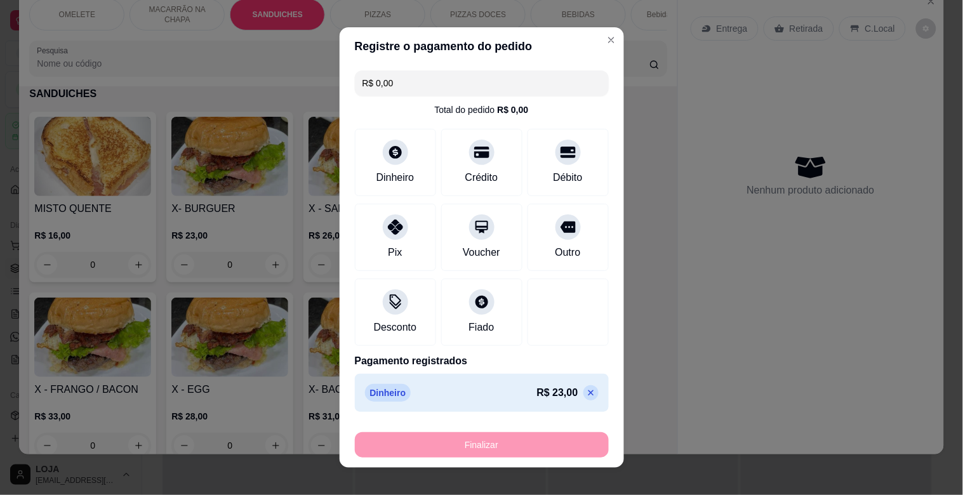
type input "-R$ 23,00"
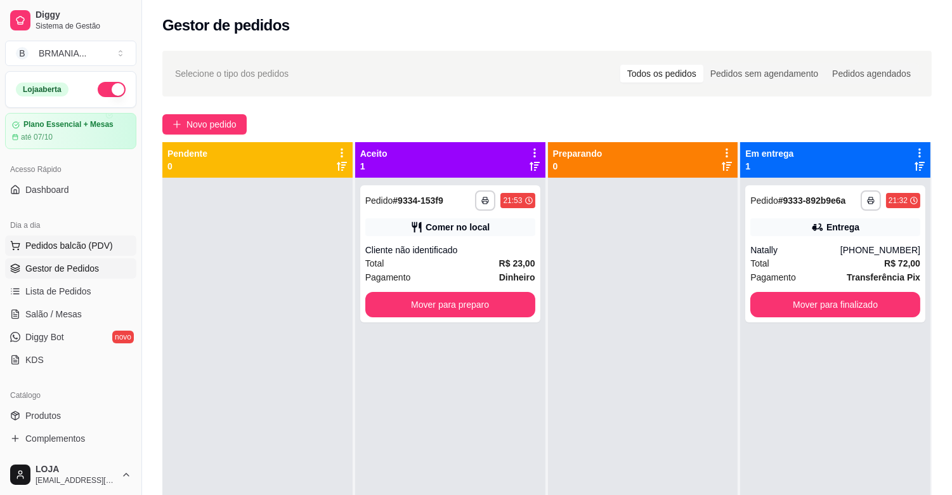
click at [83, 246] on span "Pedidos balcão (PDV)" at bounding box center [69, 245] width 88 height 13
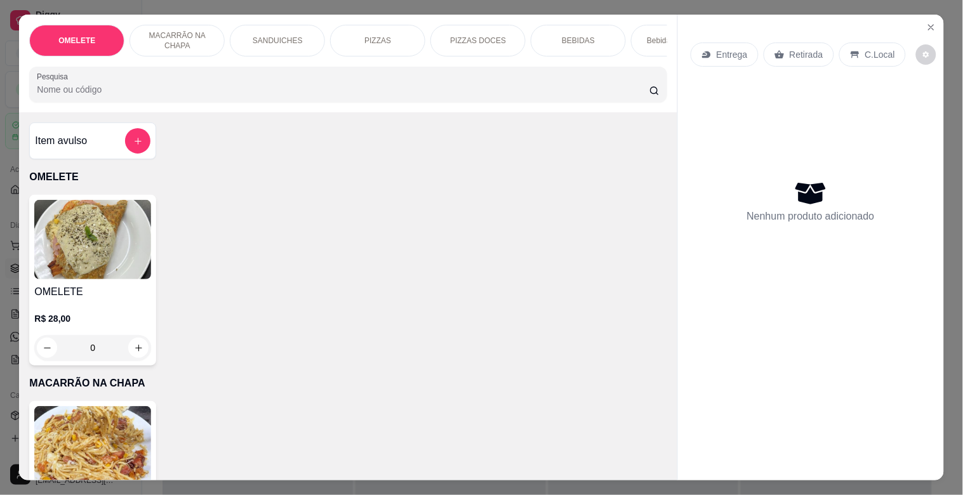
click at [641, 27] on div "Bebidas Alcoólicas" at bounding box center [678, 41] width 95 height 32
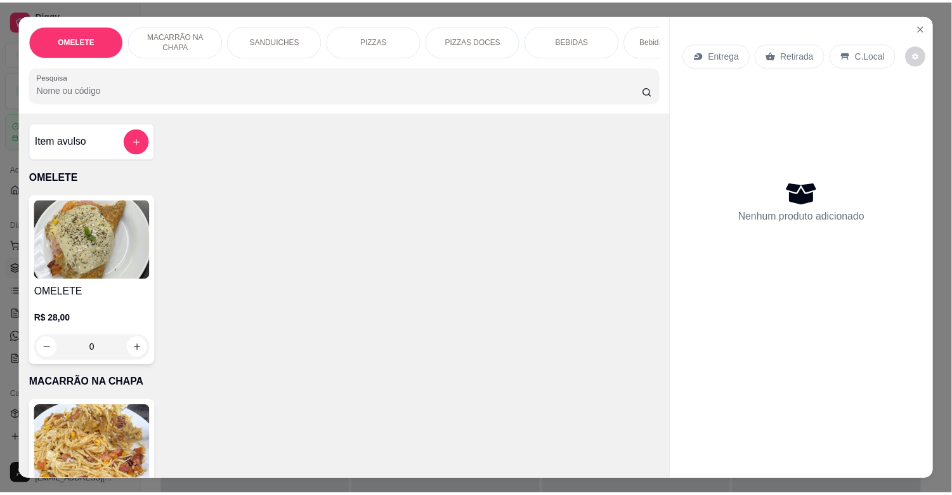
scroll to position [30, 0]
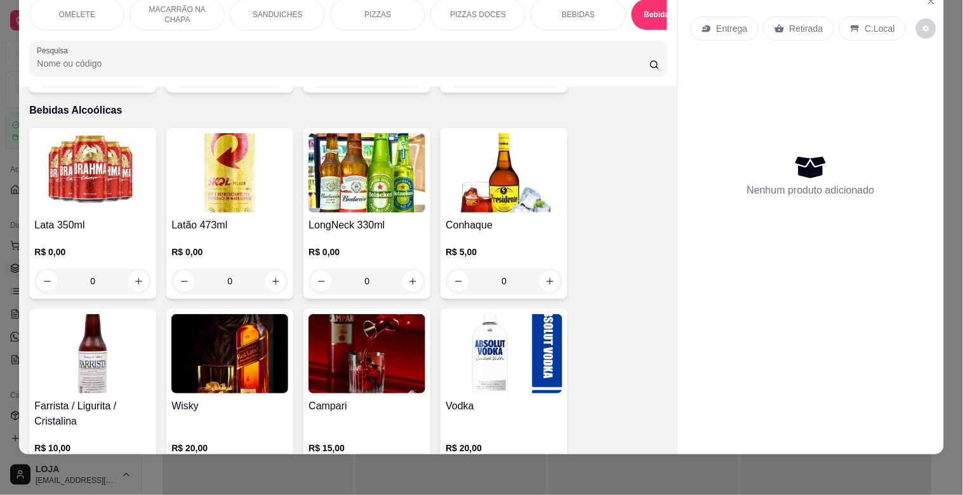
click at [252, 192] on img at bounding box center [229, 172] width 117 height 79
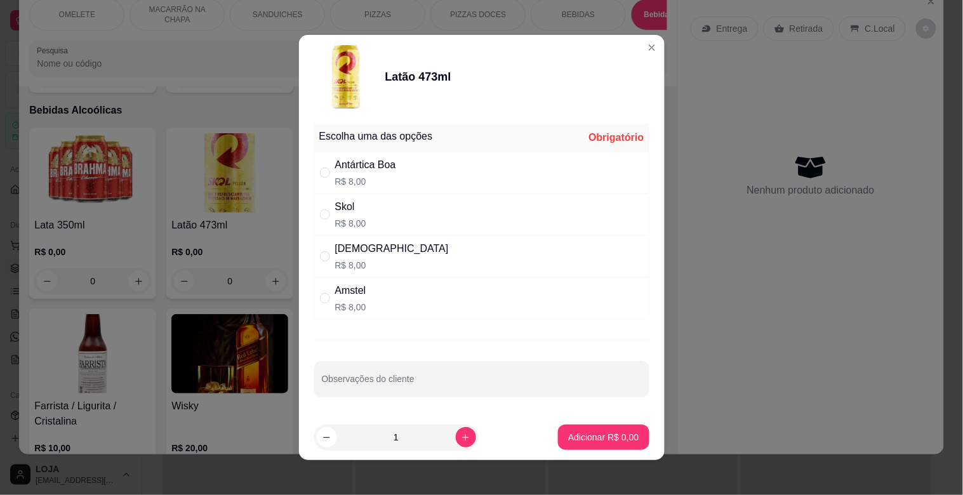
click at [362, 301] on div "Amstel R$ 8,00" at bounding box center [481, 298] width 335 height 42
radio input "true"
click at [364, 180] on p "R$ 8,00" at bounding box center [365, 181] width 61 height 13
radio input "true"
radio input "false"
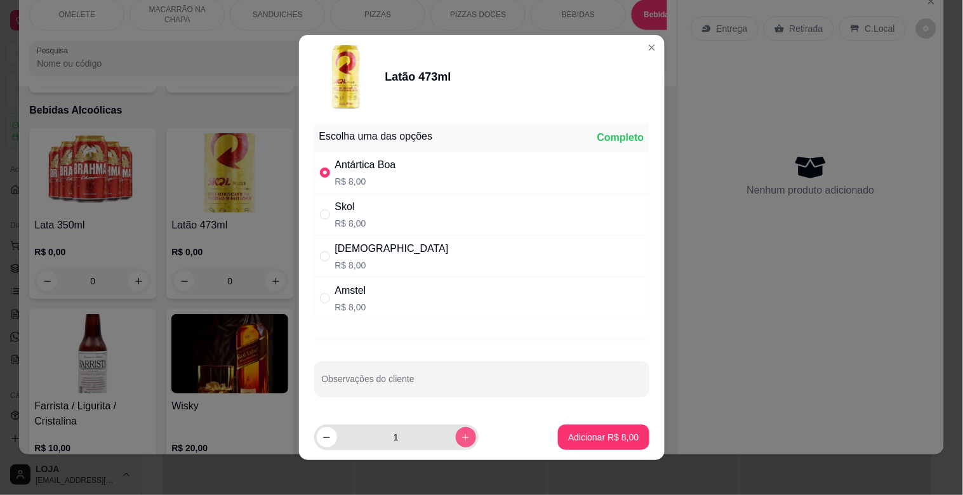
click at [461, 437] on icon "increase-product-quantity" at bounding box center [466, 438] width 10 height 10
type input "4"
click at [567, 446] on button "Adicionar R$ 32,00" at bounding box center [601, 437] width 93 height 25
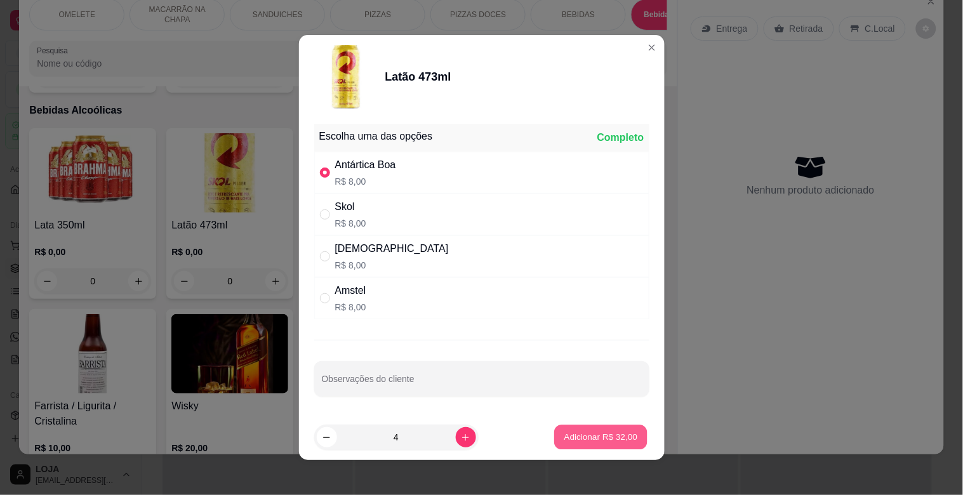
type input "4"
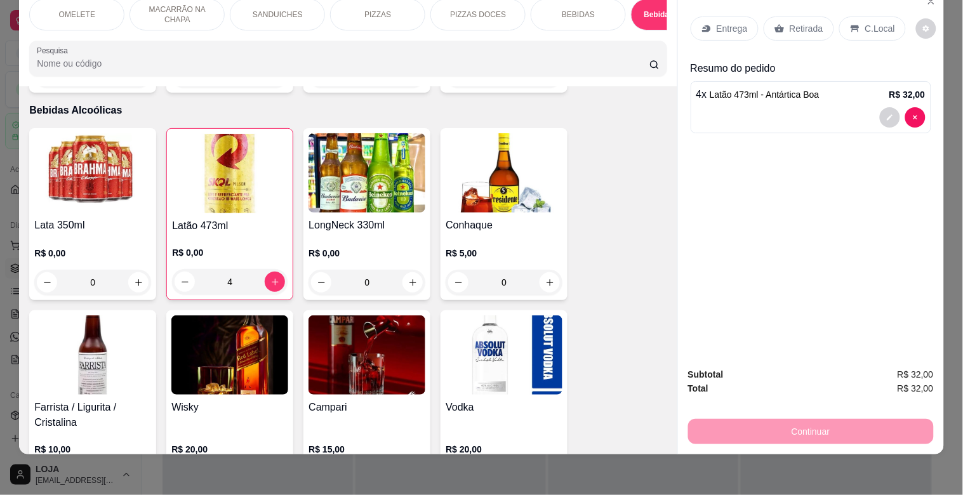
drag, startPoint x: 860, startPoint y: 22, endPoint x: 853, endPoint y: 99, distance: 77.1
click at [865, 22] on p "C.Local" at bounding box center [880, 28] width 30 height 13
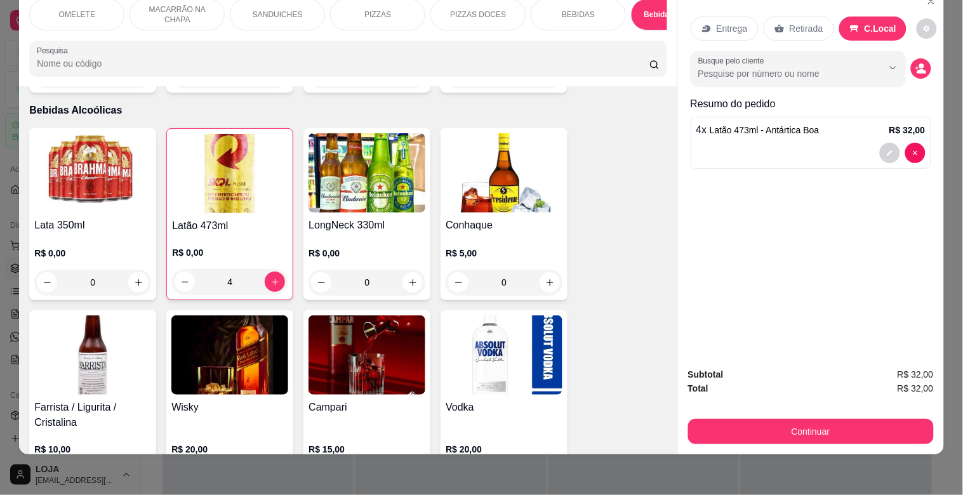
click at [820, 419] on button "Continuar" at bounding box center [811, 431] width 246 height 25
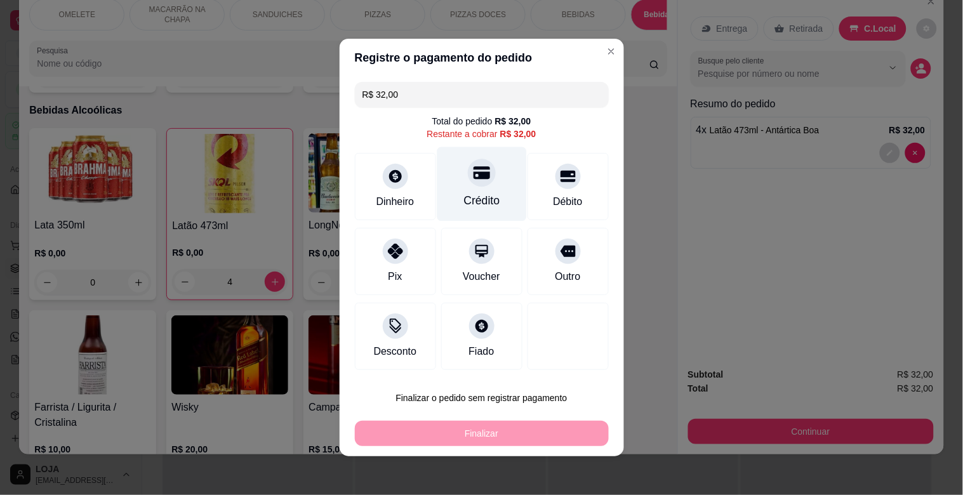
click at [464, 200] on div "Crédito" at bounding box center [481, 200] width 36 height 16
type input "R$ 0,00"
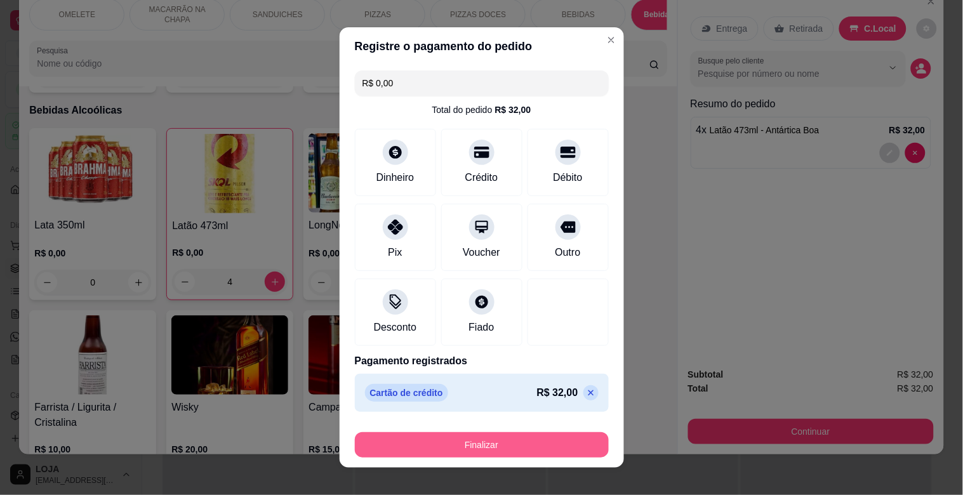
click at [501, 438] on button "Finalizar" at bounding box center [482, 444] width 254 height 25
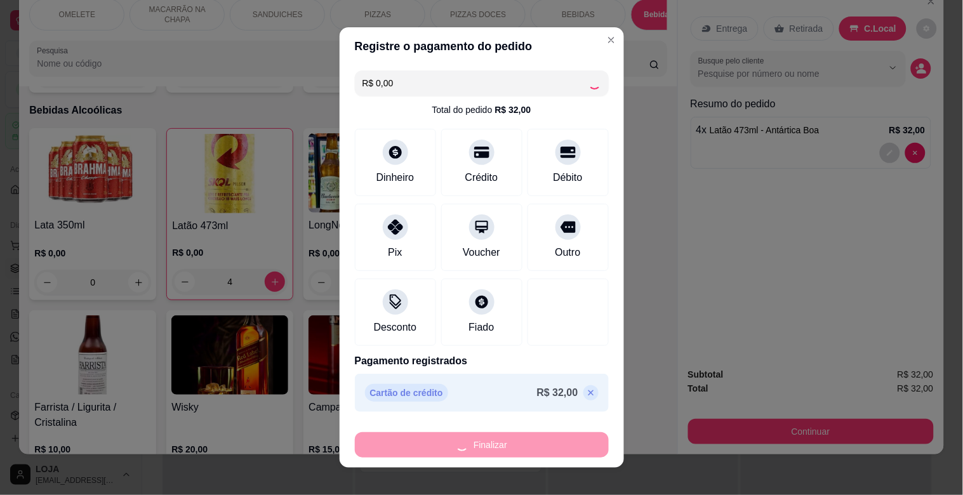
type input "0"
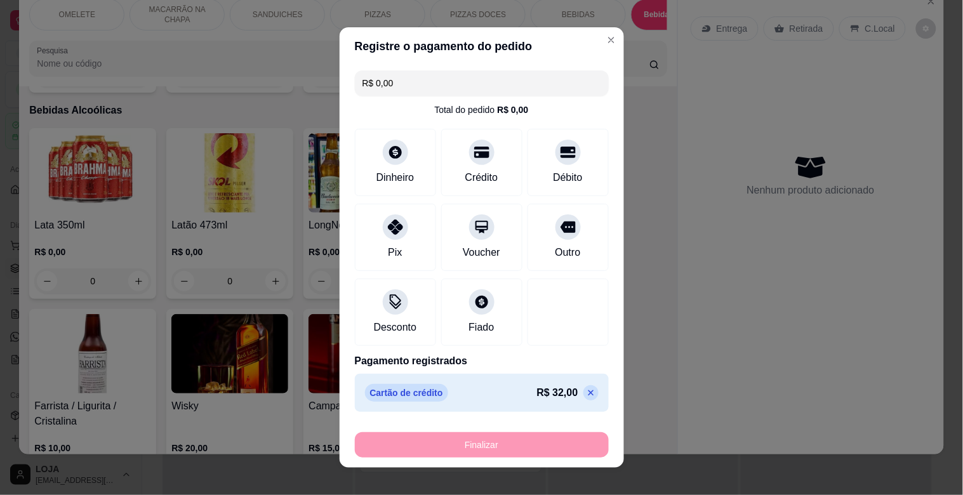
type input "-R$ 32,00"
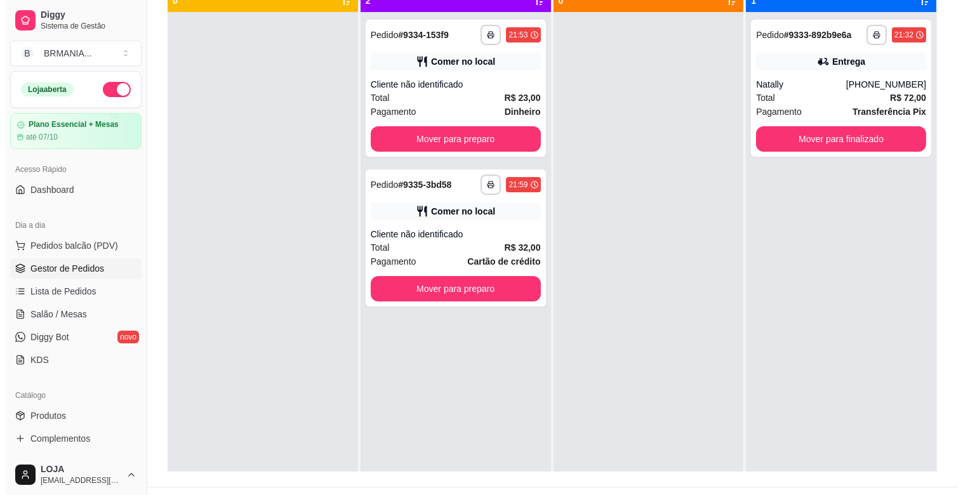
scroll to position [194, 0]
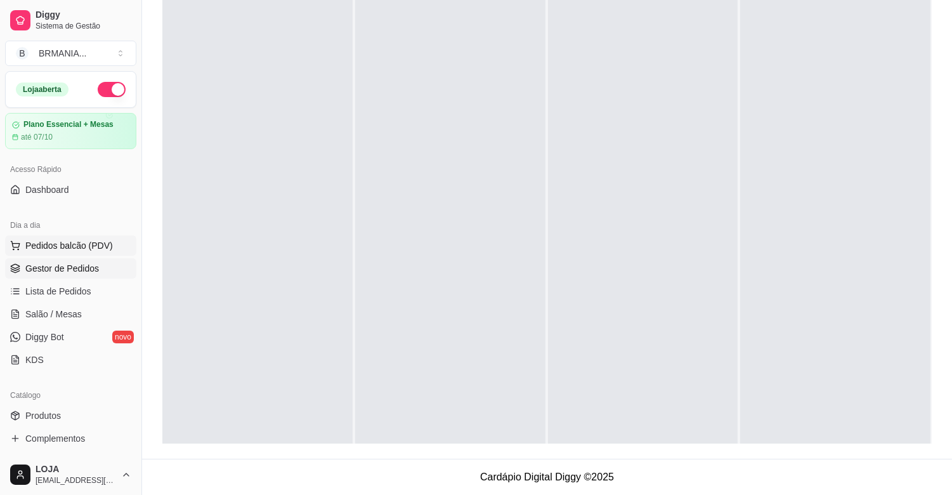
click at [97, 251] on span "Pedidos balcão (PDV)" at bounding box center [69, 245] width 88 height 13
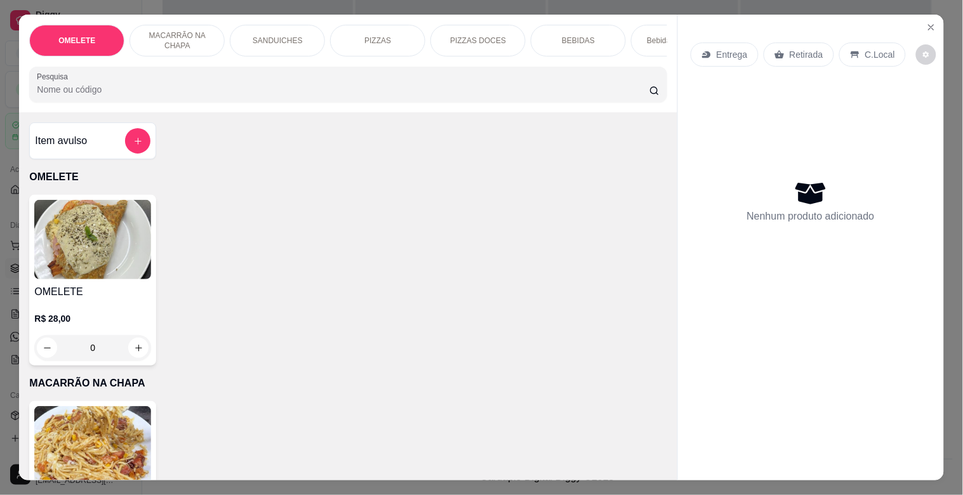
click at [297, 34] on div "SANDUICHES" at bounding box center [277, 41] width 95 height 32
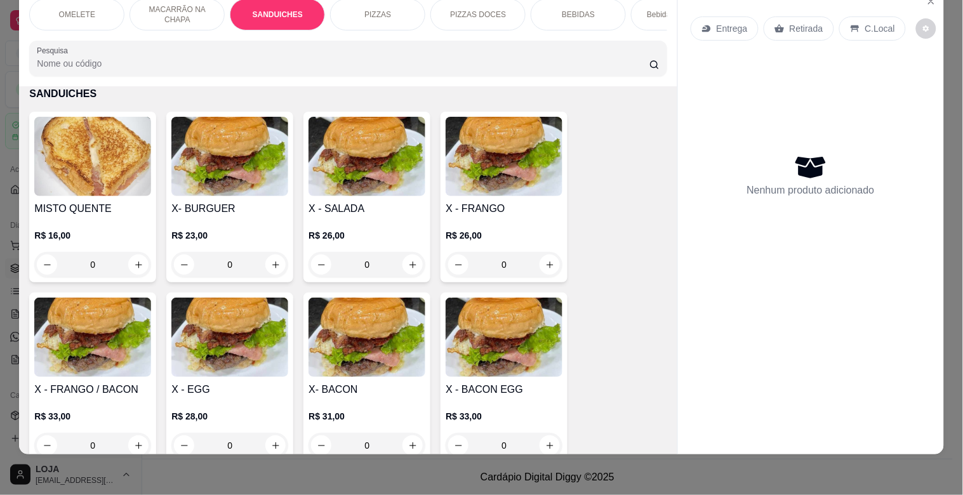
click at [654, 10] on p "Bebidas Alcoólicas" at bounding box center [678, 15] width 63 height 10
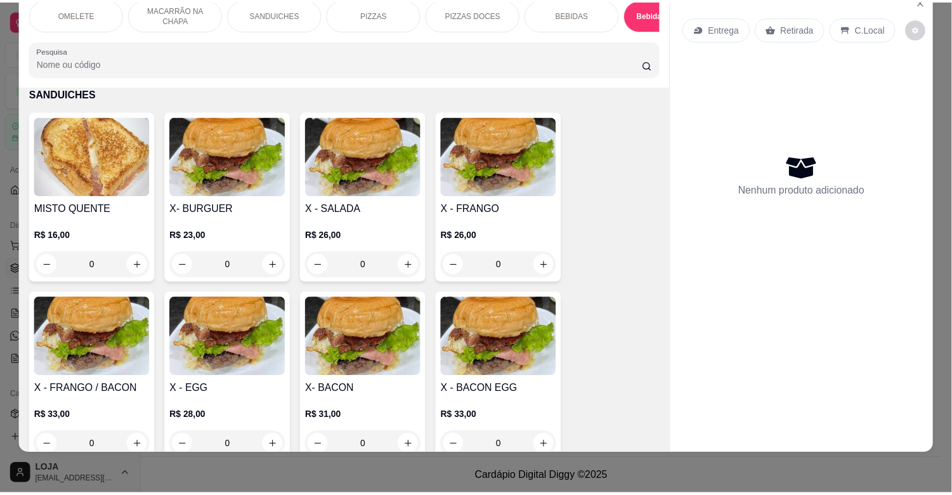
scroll to position [2740, 0]
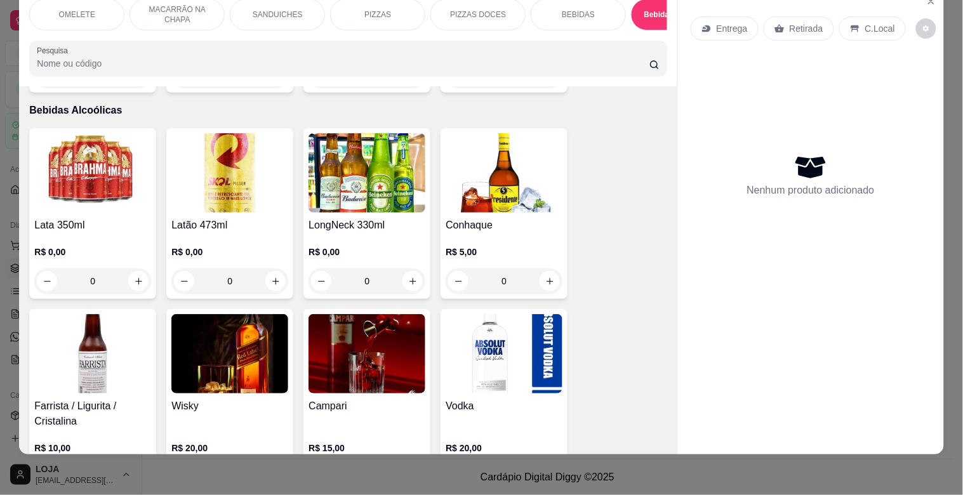
click at [371, 176] on img at bounding box center [366, 172] width 117 height 79
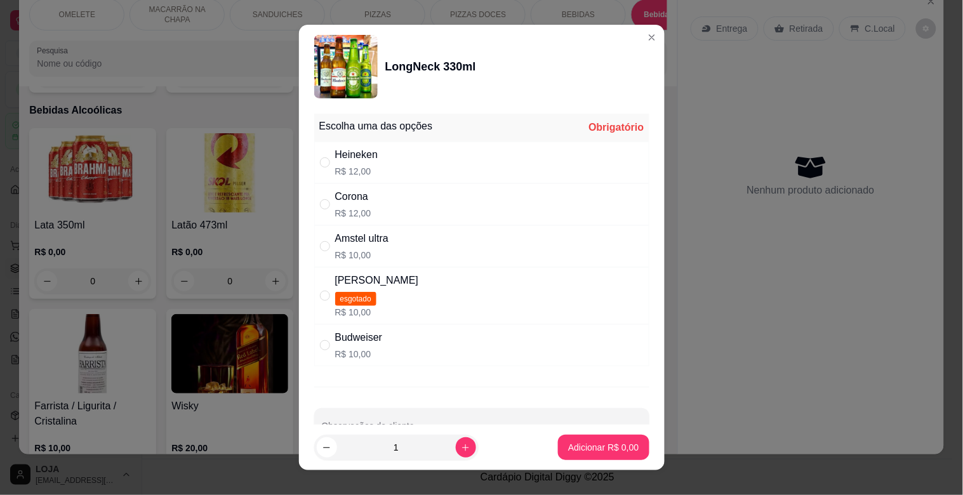
click at [363, 160] on div "Heineken" at bounding box center [356, 154] width 43 height 15
radio input "true"
click at [624, 435] on div "Adicionar R$ 12,00" at bounding box center [601, 447] width 96 height 25
click at [601, 451] on p "Adicionar R$ 12,00" at bounding box center [601, 447] width 76 height 13
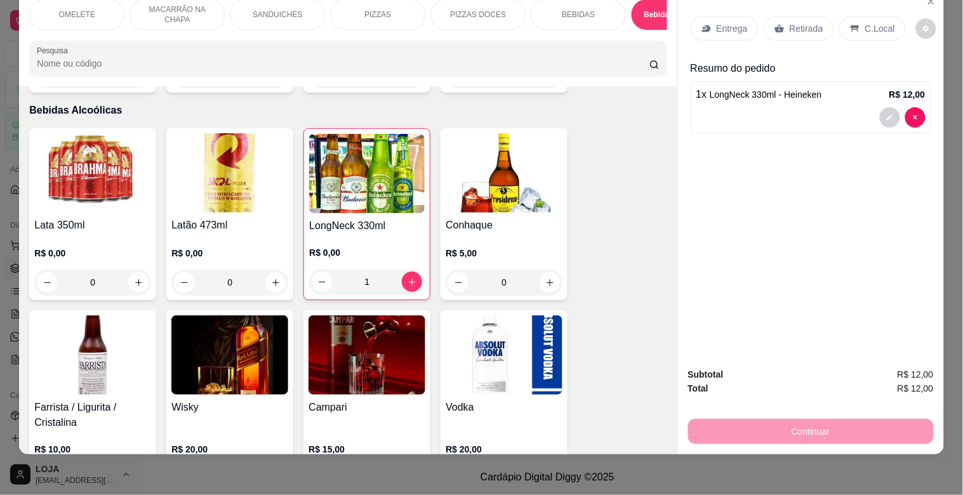
type input "1"
click at [883, 22] on p "C.Local" at bounding box center [880, 28] width 30 height 13
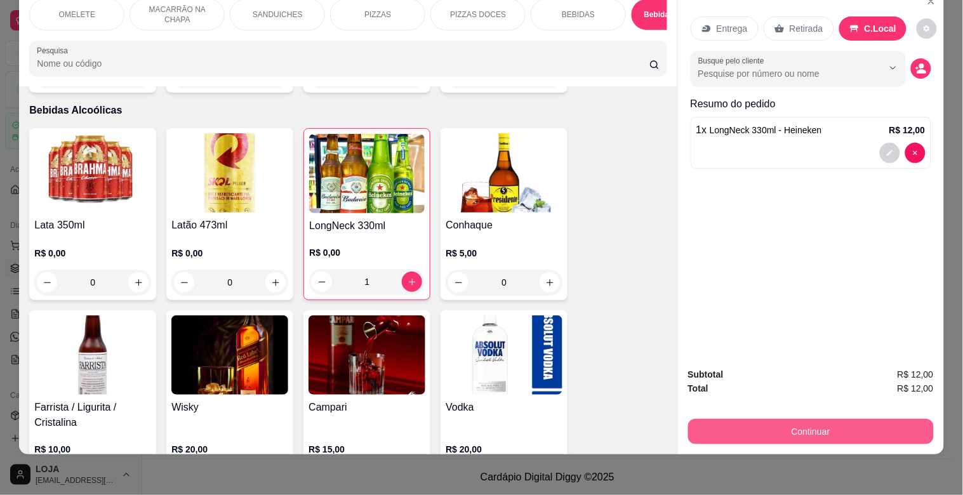
click at [795, 419] on button "Continuar" at bounding box center [811, 431] width 246 height 25
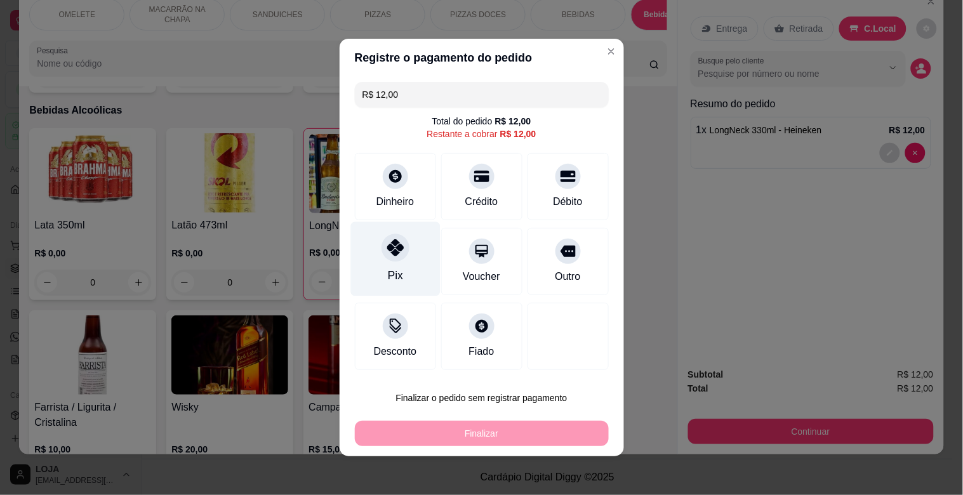
click at [404, 252] on div "Pix" at bounding box center [394, 259] width 89 height 74
type input "R$ 0,00"
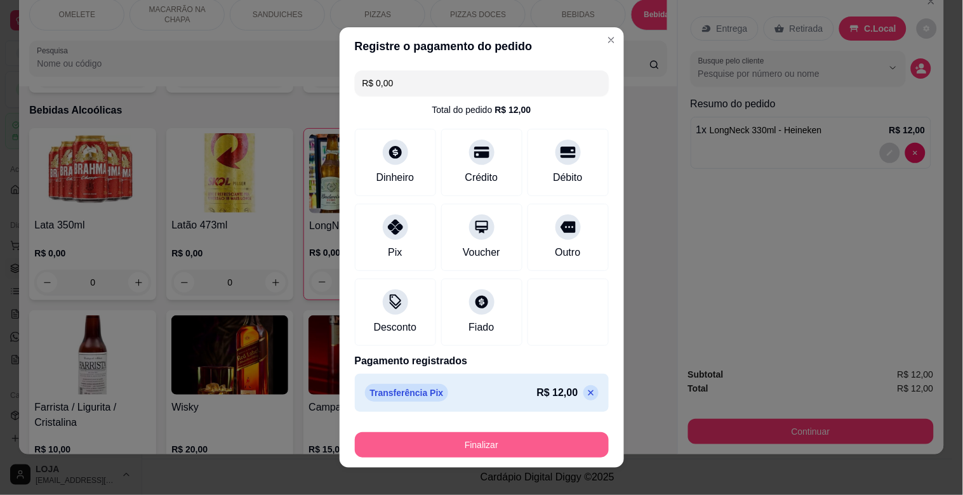
click at [534, 444] on button "Finalizar" at bounding box center [482, 444] width 254 height 25
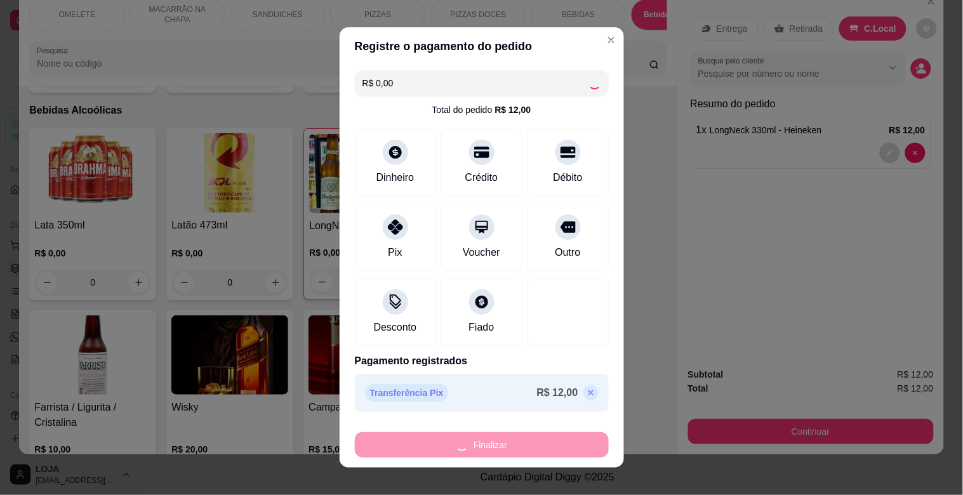
type input "0"
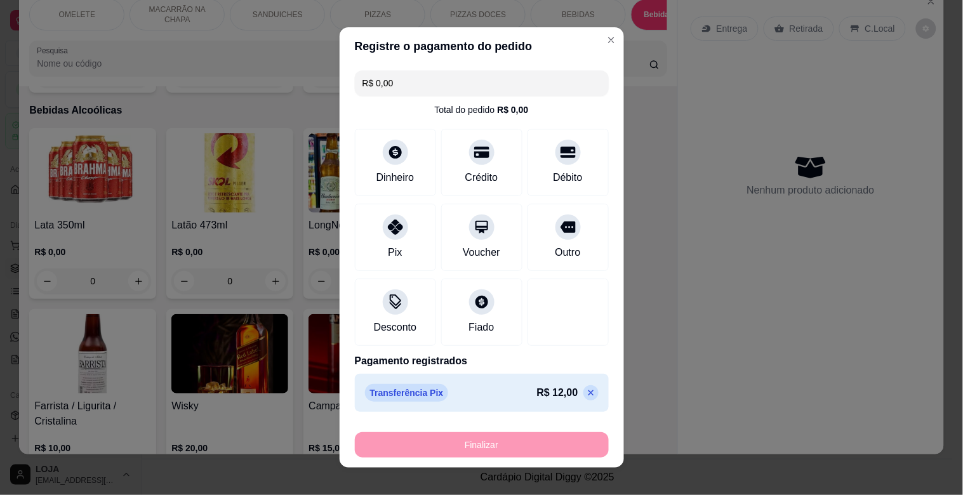
type input "-R$ 12,00"
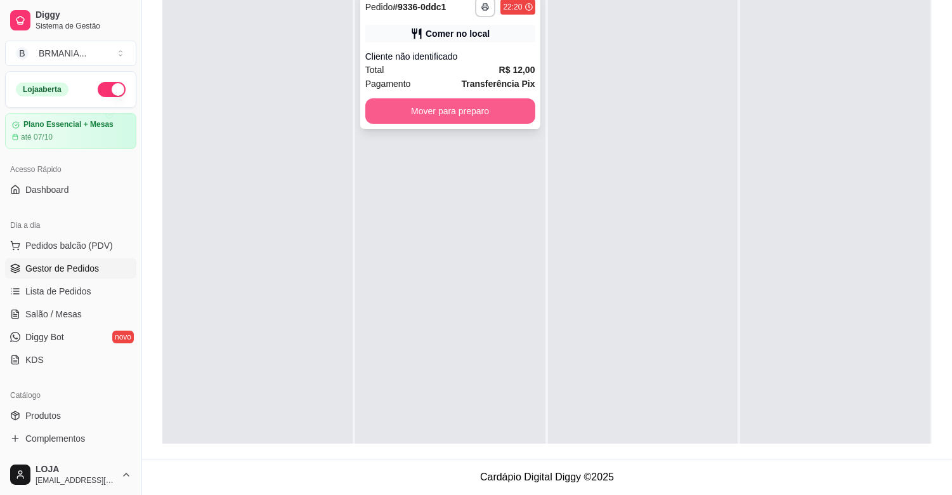
click at [433, 100] on button "Mover para preparo" at bounding box center [450, 110] width 170 height 25
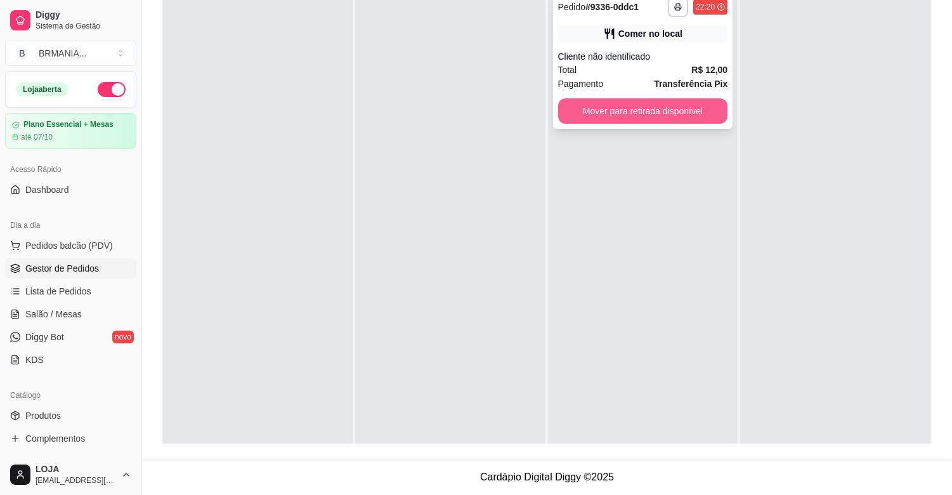
click at [607, 117] on button "Mover para retirada disponível" at bounding box center [643, 110] width 170 height 25
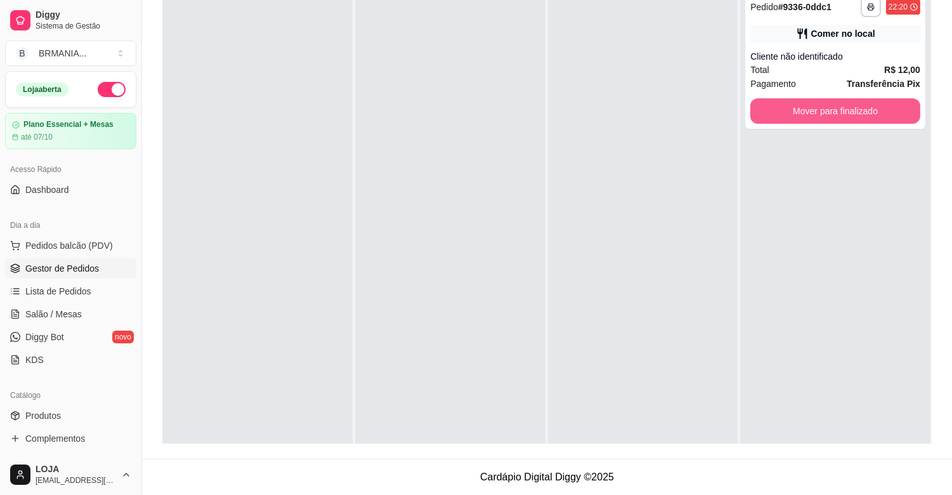
click at [807, 112] on button "Mover para finalizado" at bounding box center [836, 110] width 170 height 25
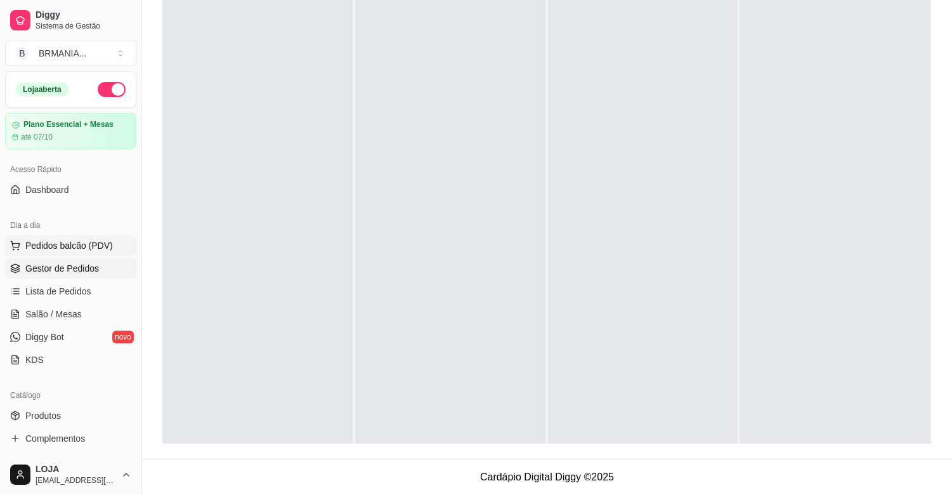
click at [51, 251] on span "Pedidos balcão (PDV)" at bounding box center [69, 245] width 88 height 13
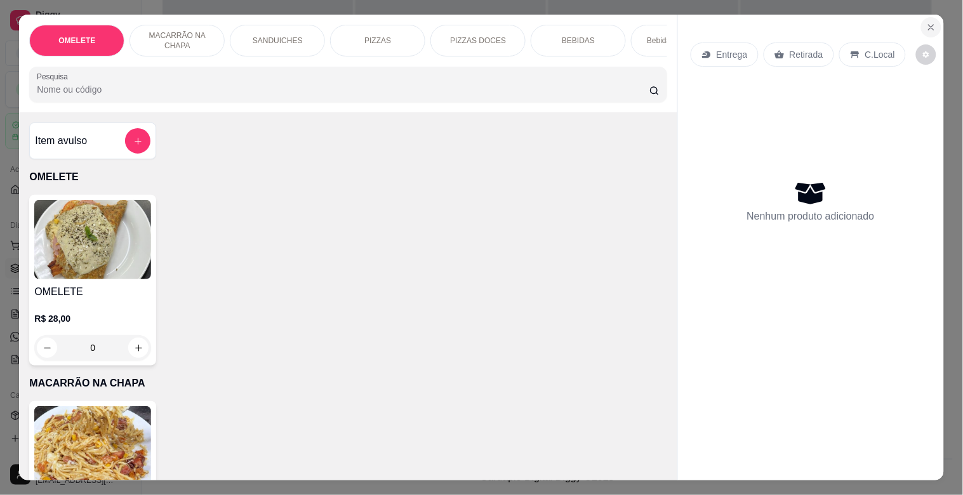
click at [928, 25] on icon "Close" at bounding box center [930, 27] width 5 height 5
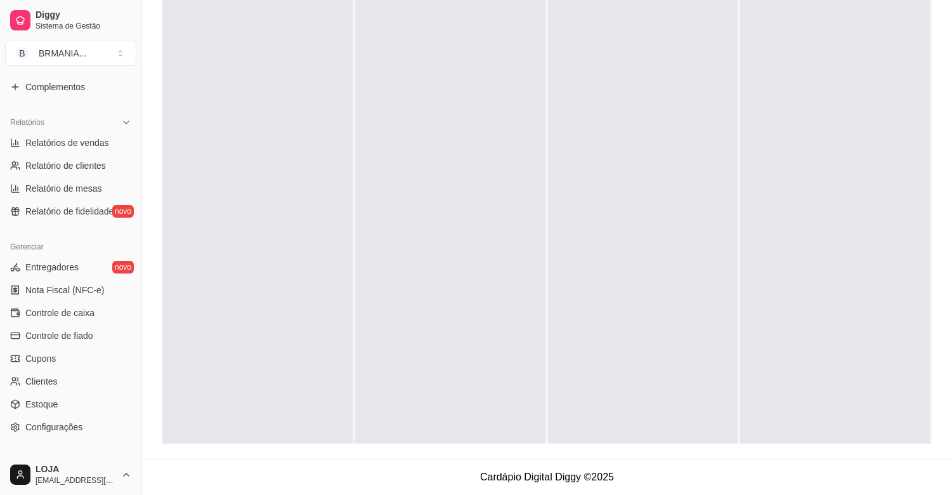
scroll to position [360, 0]
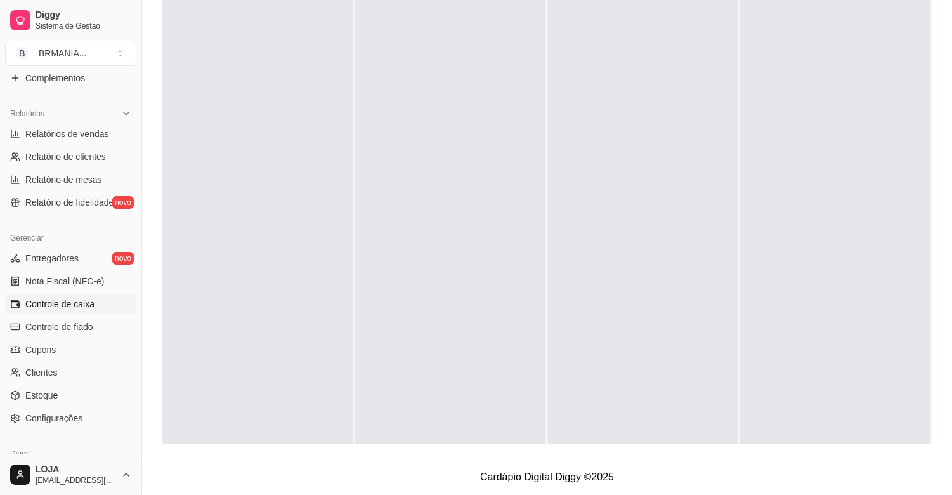
click at [88, 300] on span "Controle de caixa" at bounding box center [59, 304] width 69 height 13
